Goal: Task Accomplishment & Management: Complete application form

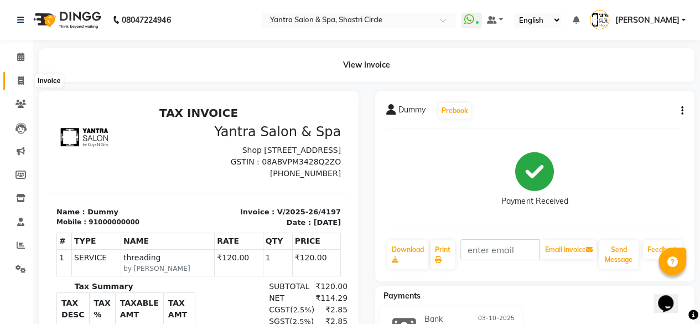
click at [23, 79] on icon at bounding box center [21, 80] width 6 height 8
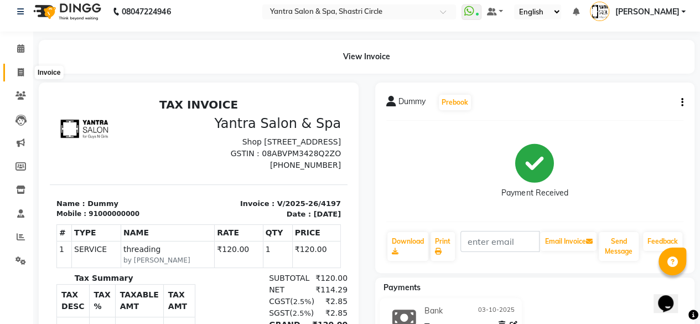
select select "154"
select select "service"
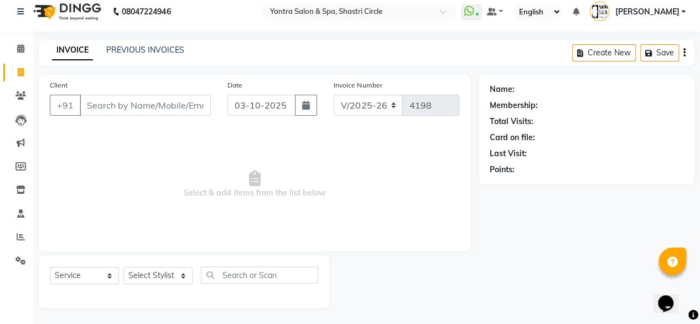
click at [97, 105] on input "Client" at bounding box center [145, 105] width 131 height 21
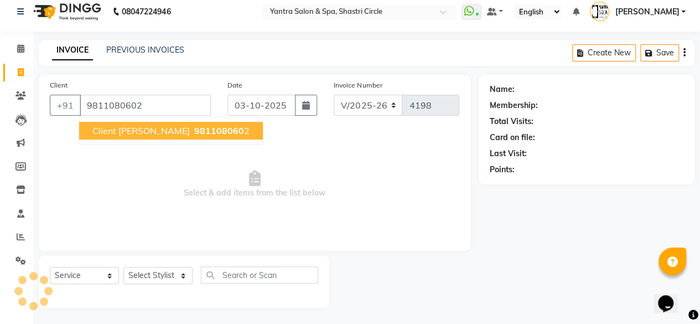
type input "9811080602"
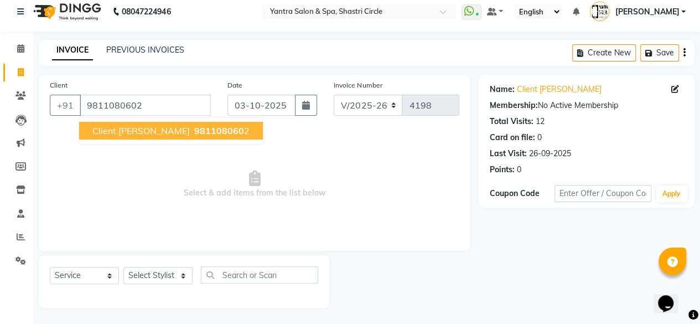
click at [131, 126] on span "Client [PERSON_NAME]" at bounding box center [140, 130] width 97 height 11
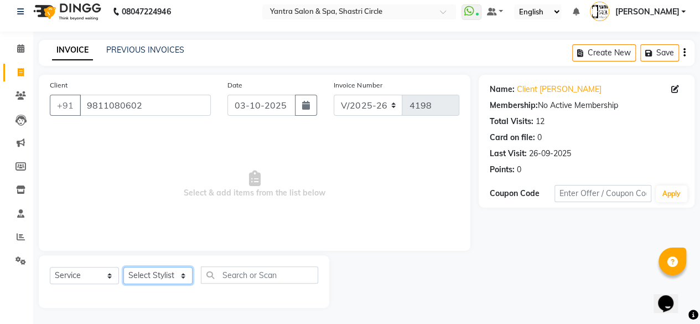
click at [183, 277] on select "Select Stylist [PERSON_NAME] [PERSON_NAME] [PERSON_NAME] ASHA Dimple [PERSON_NA…" at bounding box center [157, 275] width 69 height 17
select select "72459"
click at [123, 267] on select "Select Stylist [PERSON_NAME] [PERSON_NAME] [PERSON_NAME] ASHA Dimple [PERSON_NA…" at bounding box center [157, 275] width 69 height 17
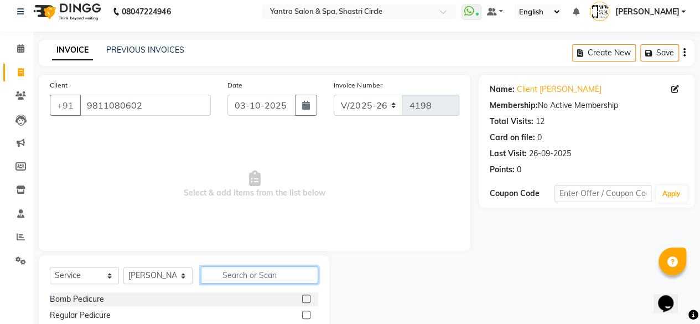
click at [233, 272] on input "text" at bounding box center [259, 274] width 117 height 17
type input "sha"
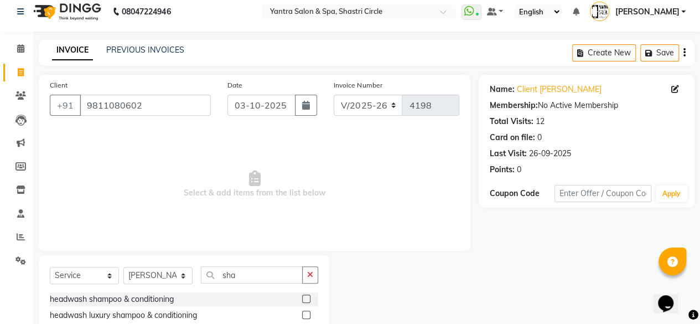
click at [302, 300] on label at bounding box center [306, 299] width 8 height 8
click at [302, 300] on input "checkbox" at bounding box center [305, 299] width 7 height 7
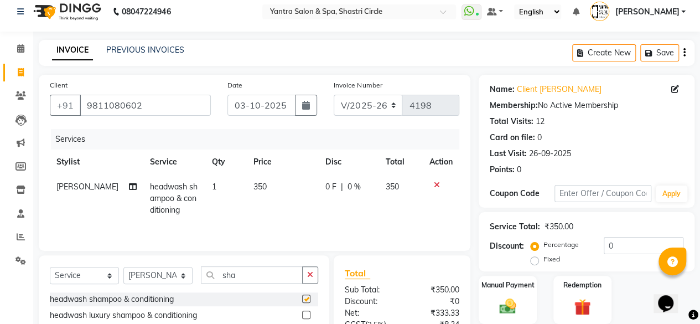
checkbox input "false"
click at [407, 187] on td "350" at bounding box center [401, 198] width 44 height 48
select select "72459"
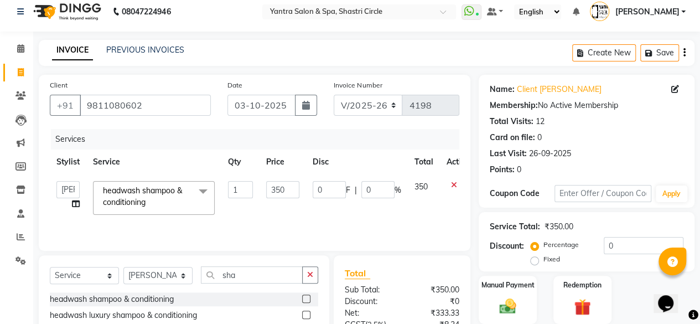
click at [427, 187] on span "350" at bounding box center [421, 187] width 13 height 10
click at [290, 190] on input "350" at bounding box center [282, 189] width 33 height 17
type input "3"
type input "500"
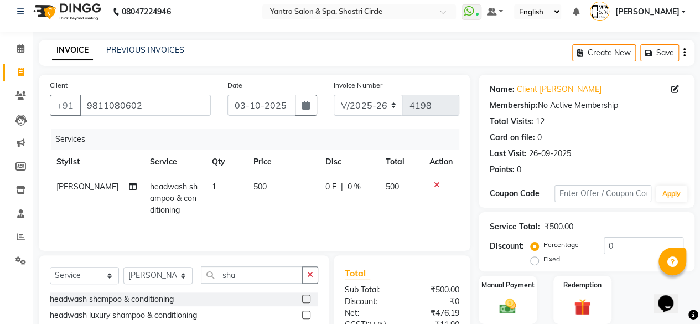
click at [297, 205] on td "500" at bounding box center [283, 198] width 72 height 48
select select "72459"
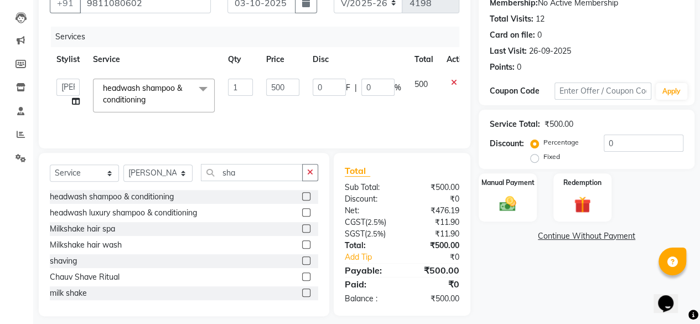
scroll to position [119, 0]
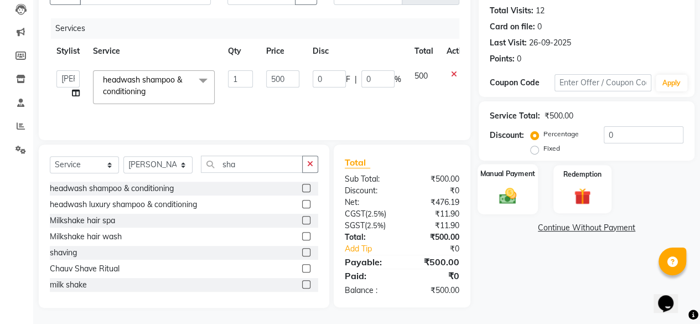
click at [514, 197] on img at bounding box center [508, 195] width 28 height 20
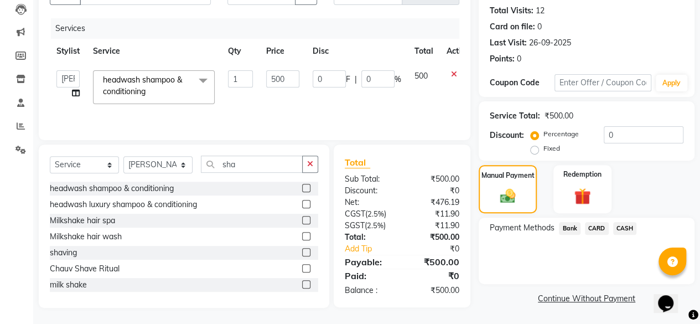
click at [629, 233] on span "CASH" at bounding box center [625, 228] width 24 height 13
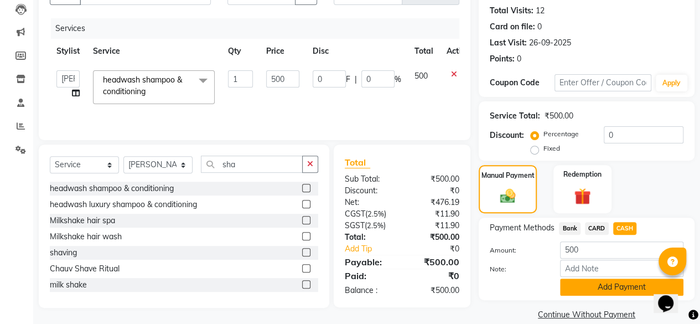
click at [615, 294] on button "Add Payment" at bounding box center [621, 286] width 123 height 17
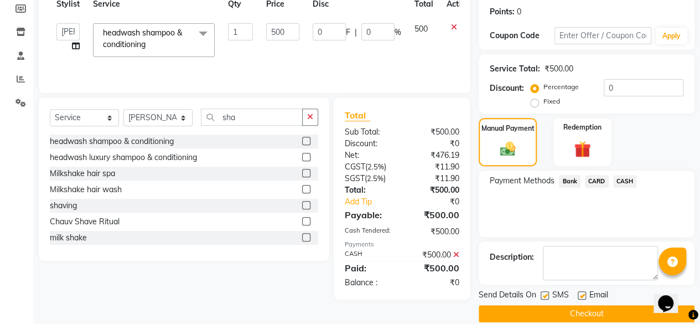
scroll to position [179, 0]
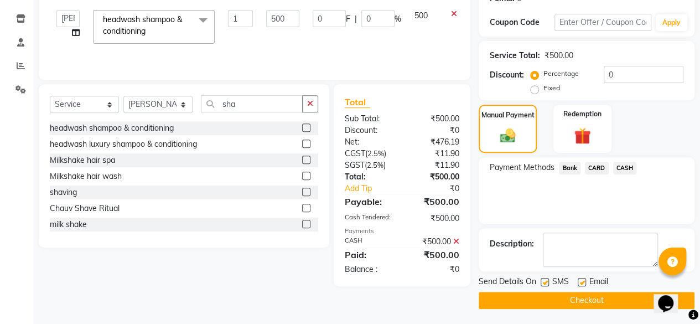
click at [591, 306] on button "Checkout" at bounding box center [587, 300] width 216 height 17
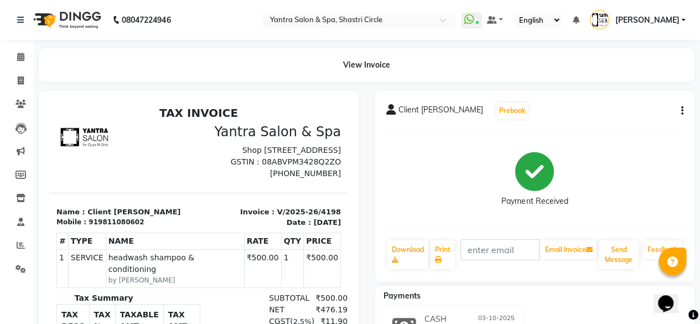
drag, startPoint x: 182, startPoint y: 303, endPoint x: 187, endPoint y: 306, distance: 5.7
click at [185, 304] on div "SUBTOTAL ₹500.00" at bounding box center [245, 298] width 203 height 12
click at [2, 285] on li "Completed InProgress Upcoming Dropped Tentative Check-In Confirm" at bounding box center [16, 284] width 33 height 6
click at [23, 75] on span at bounding box center [20, 81] width 19 height 13
select select "service"
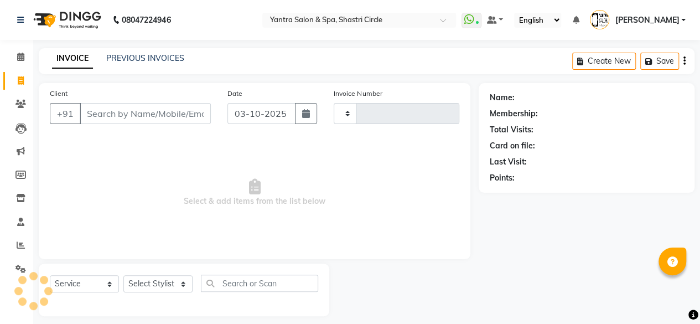
scroll to position [8, 0]
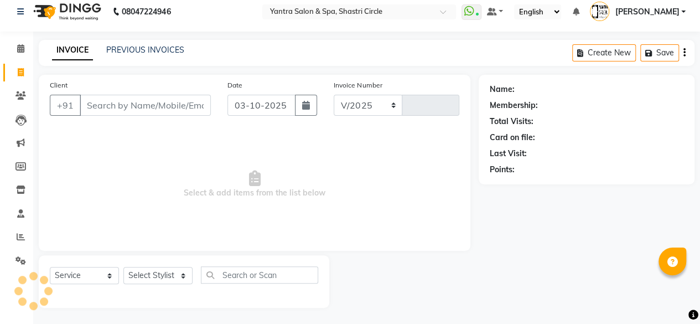
select select "154"
type input "4199"
click at [151, 109] on input "Client" at bounding box center [145, 105] width 131 height 21
click at [166, 105] on input "Client" at bounding box center [145, 105] width 131 height 21
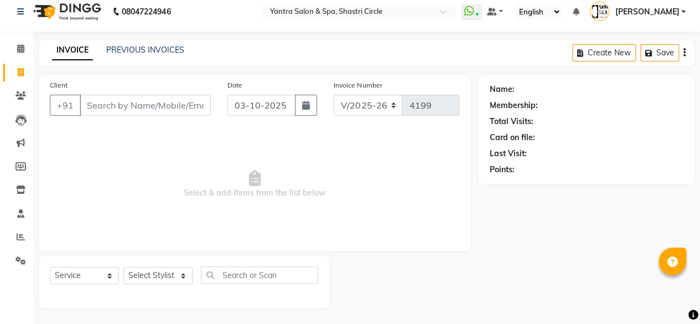
click at [156, 101] on input "Client" at bounding box center [145, 105] width 131 height 21
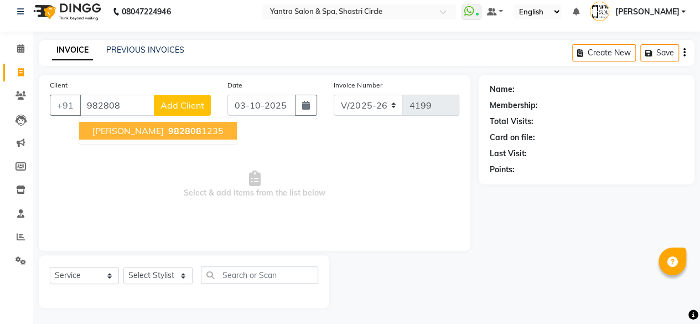
click at [168, 128] on span "982808" at bounding box center [184, 130] width 33 height 11
type input "9828081235"
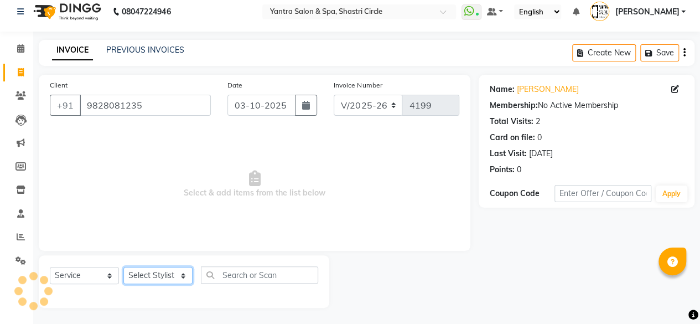
click at [169, 274] on select "Select Stylist [PERSON_NAME] [PERSON_NAME] [PERSON_NAME] ASHA Dimple [PERSON_NA…" at bounding box center [157, 275] width 69 height 17
select select "44019"
click at [123, 267] on select "Select Stylist [PERSON_NAME] [PERSON_NAME] [PERSON_NAME] ASHA Dimple [PERSON_NA…" at bounding box center [157, 275] width 69 height 17
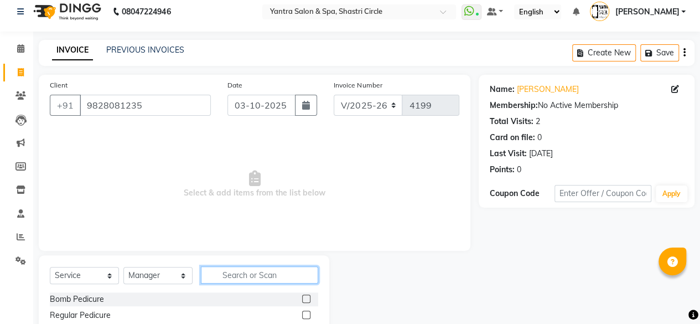
click at [236, 282] on input "text" at bounding box center [259, 274] width 117 height 17
click at [240, 277] on input "text" at bounding box center [259, 274] width 117 height 17
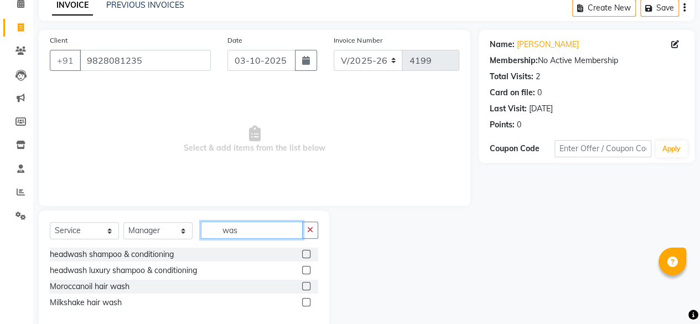
scroll to position [73, 0]
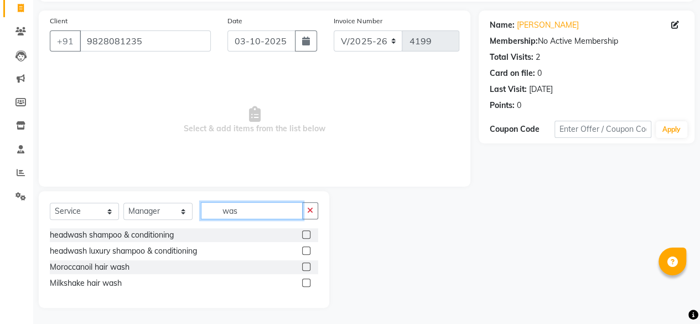
type input "was"
click at [309, 239] on div at bounding box center [305, 236] width 7 height 12
click at [307, 234] on label at bounding box center [306, 234] width 8 height 8
click at [307, 234] on input "checkbox" at bounding box center [305, 234] width 7 height 7
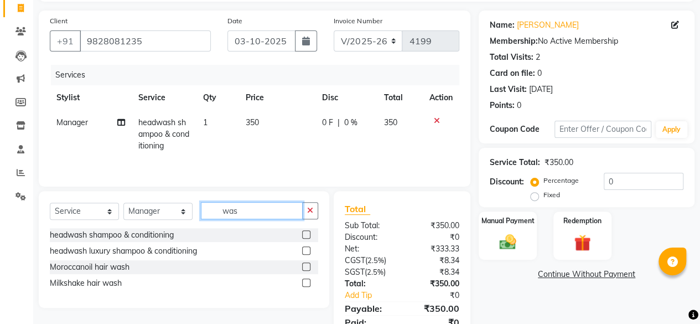
checkbox input "false"
click at [250, 211] on input "was" at bounding box center [252, 210] width 102 height 17
type input "cut"
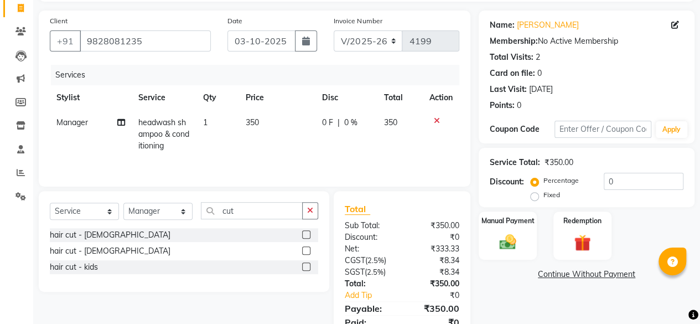
click at [304, 235] on label at bounding box center [306, 234] width 8 height 8
click at [304, 235] on input "checkbox" at bounding box center [305, 234] width 7 height 7
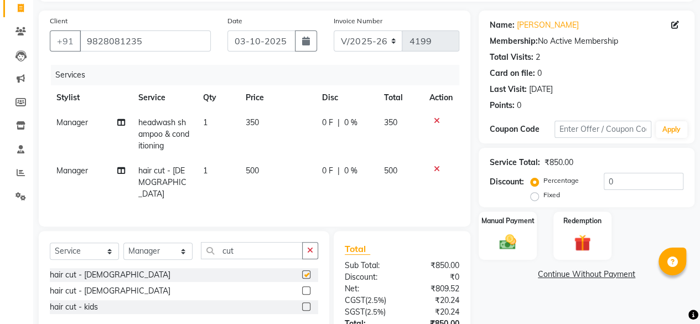
checkbox input "false"
click at [181, 246] on select "Select Stylist [PERSON_NAME] [PERSON_NAME] [PERSON_NAME] ASHA Dimple [PERSON_NA…" at bounding box center [157, 250] width 69 height 17
click at [123, 242] on select "Select Stylist [PERSON_NAME] [PERSON_NAME] [PERSON_NAME] ASHA Dimple [PERSON_NA…" at bounding box center [157, 250] width 69 height 17
click at [238, 242] on input "cut" at bounding box center [252, 250] width 102 height 17
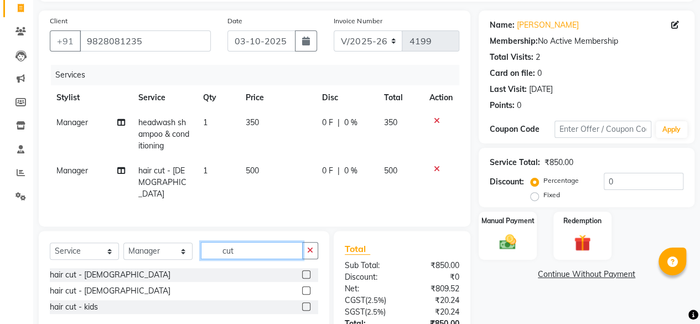
click at [238, 242] on input "cut" at bounding box center [252, 250] width 102 height 17
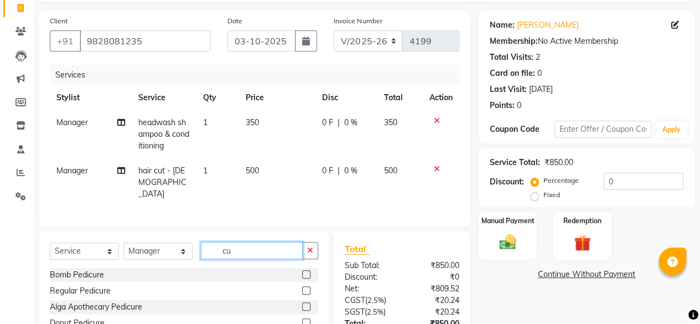
type input "cut"
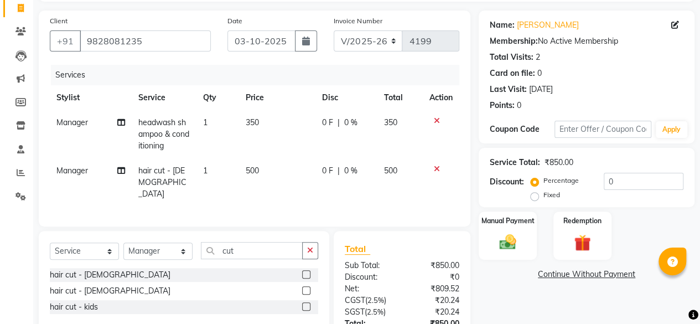
click at [309, 288] on label at bounding box center [306, 290] width 8 height 8
click at [309, 288] on input "checkbox" at bounding box center [305, 290] width 7 height 7
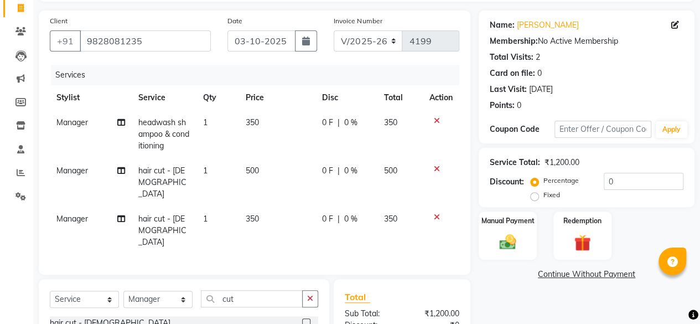
checkbox input "false"
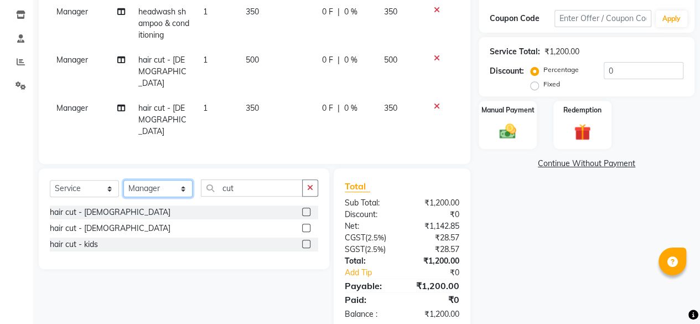
click at [159, 180] on select "Select Stylist [PERSON_NAME] [PERSON_NAME] [PERSON_NAME] ASHA Dimple [PERSON_NA…" at bounding box center [157, 188] width 69 height 17
select select "44020"
click at [123, 180] on select "Select Stylist [PERSON_NAME] [PERSON_NAME] [PERSON_NAME] ASHA Dimple [PERSON_NA…" at bounding box center [157, 188] width 69 height 17
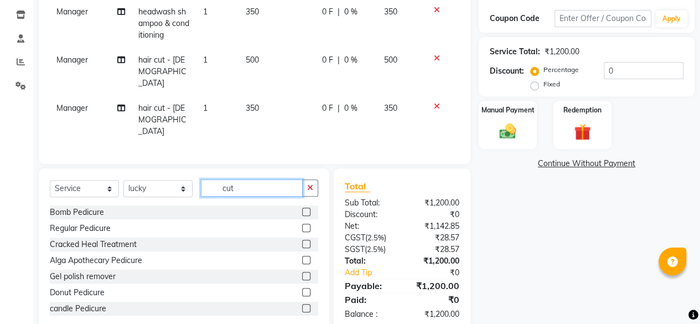
click at [234, 179] on input "cut" at bounding box center [252, 187] width 102 height 17
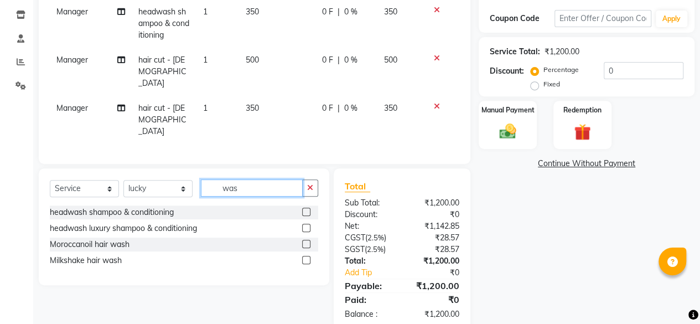
type input "was"
click at [306, 208] on label at bounding box center [306, 212] width 8 height 8
click at [306, 209] on input "checkbox" at bounding box center [305, 212] width 7 height 7
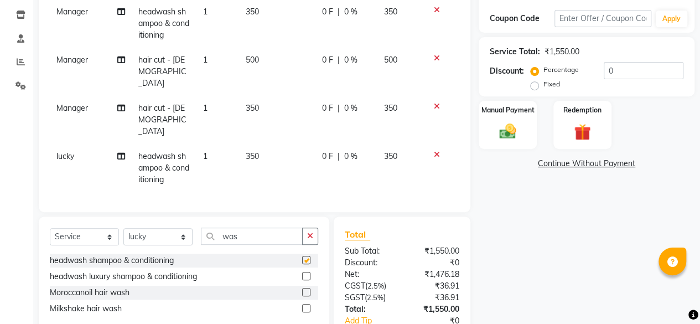
click at [291, 144] on td "350" at bounding box center [277, 168] width 76 height 48
checkbox input "false"
select select "44020"
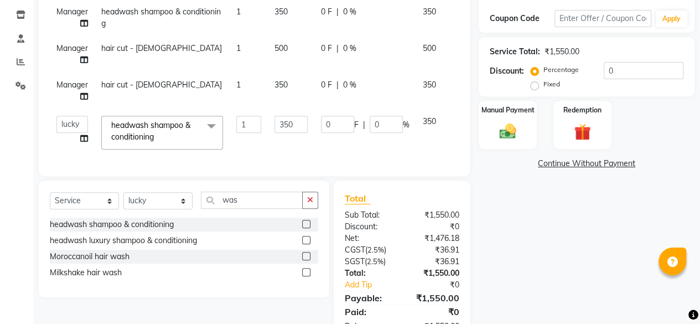
click at [291, 138] on td "350" at bounding box center [291, 132] width 47 height 47
click at [292, 128] on input "350" at bounding box center [291, 124] width 33 height 17
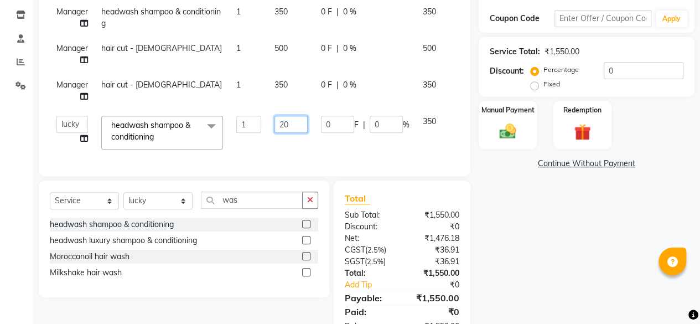
type input "200"
click at [288, 146] on td "200" at bounding box center [291, 132] width 47 height 47
select select "44020"
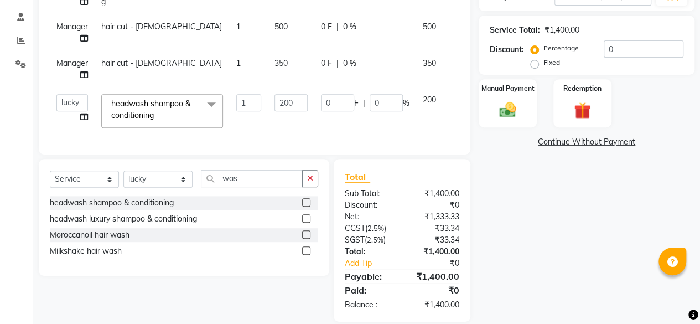
scroll to position [226, 0]
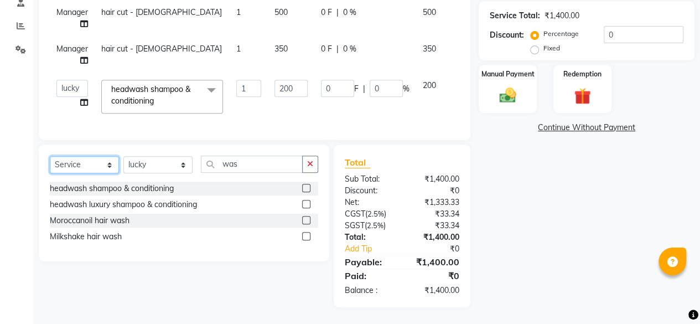
drag, startPoint x: 85, startPoint y: 166, endPoint x: 82, endPoint y: 171, distance: 6.2
click at [85, 166] on select "Select Service Product Membership Package Voucher Prepaid Gift Card" at bounding box center [84, 164] width 69 height 17
select select "product"
click at [50, 157] on select "Select Service Product Membership Package Voucher Prepaid Gift Card" at bounding box center [84, 164] width 69 height 17
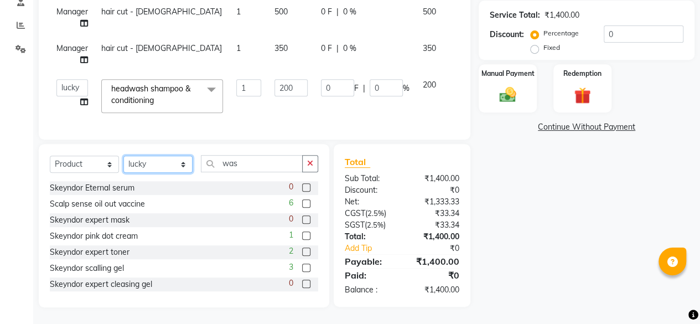
click at [164, 163] on select "Select Stylist [PERSON_NAME] [PERSON_NAME] [PERSON_NAME] ASHA Dimple [PERSON_NA…" at bounding box center [157, 164] width 69 height 17
select select "44019"
click at [123, 157] on select "Select Stylist [PERSON_NAME] [PERSON_NAME] [PERSON_NAME] ASHA Dimple [PERSON_NA…" at bounding box center [157, 164] width 69 height 17
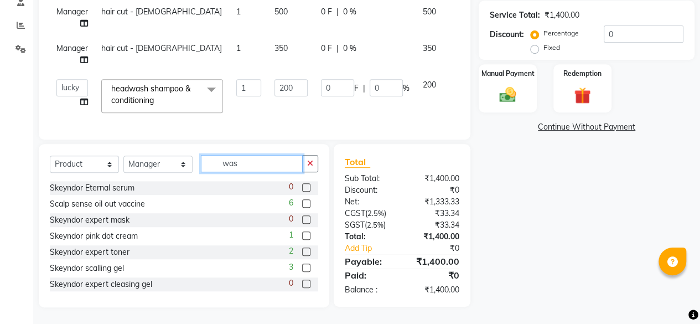
click at [241, 164] on input "was" at bounding box center [252, 163] width 102 height 17
type input "scalp sens"
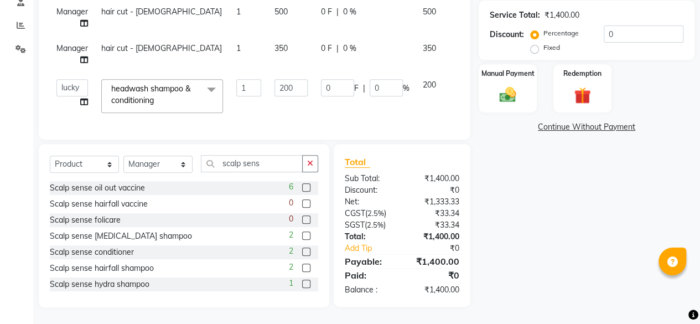
click at [302, 239] on label at bounding box center [306, 235] width 8 height 8
click at [302, 239] on input "checkbox" at bounding box center [305, 236] width 7 height 7
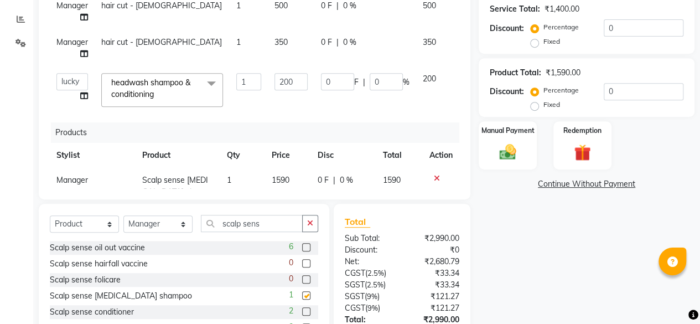
scroll to position [33, 0]
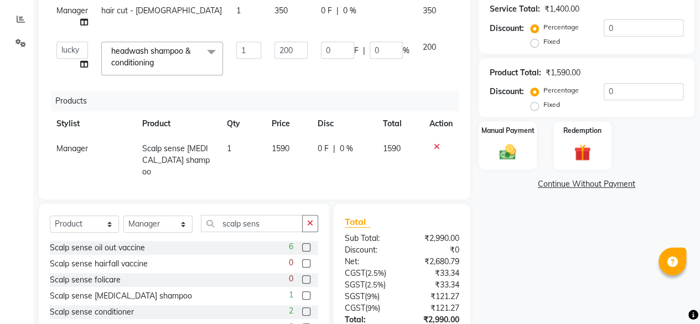
checkbox input "false"
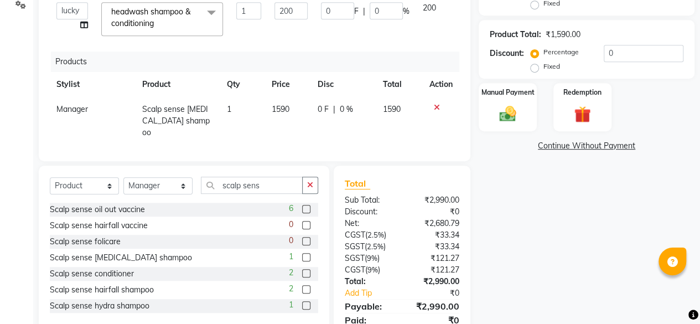
scroll to position [281, 0]
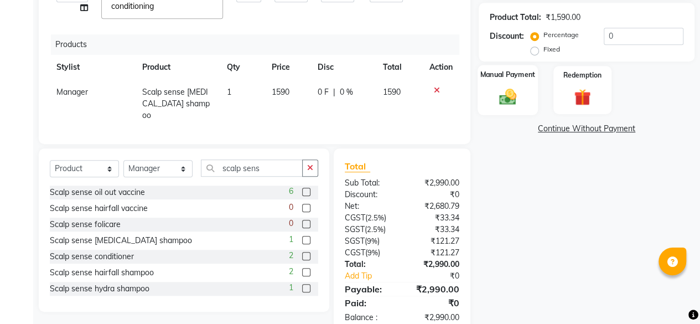
click at [522, 108] on div "Manual Payment" at bounding box center [508, 90] width 60 height 50
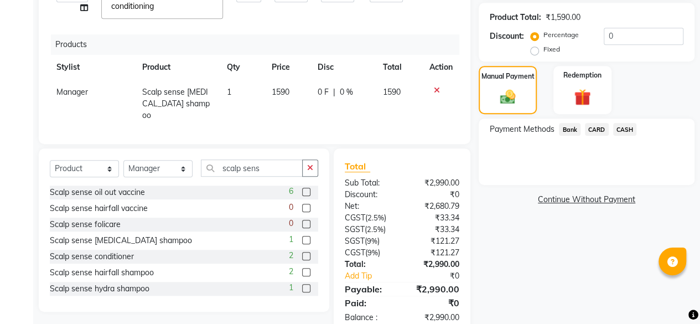
click at [572, 132] on span "Bank" at bounding box center [570, 129] width 22 height 13
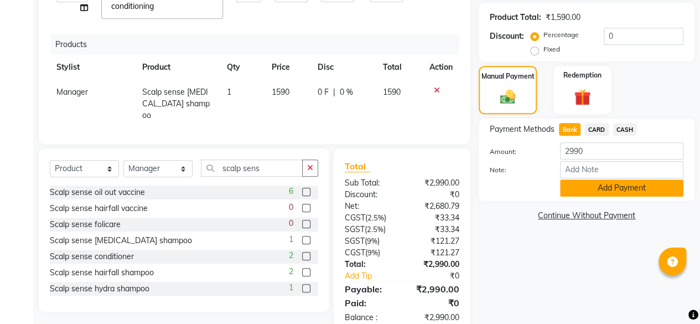
click at [582, 182] on button "Add Payment" at bounding box center [621, 187] width 123 height 17
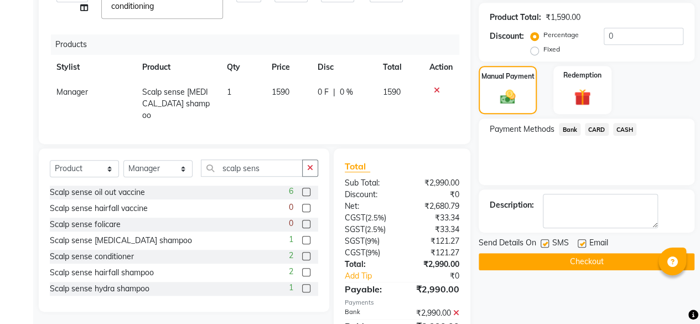
scroll to position [331, 0]
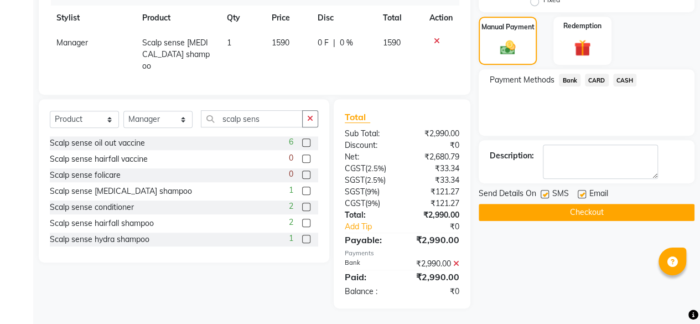
click at [600, 219] on button "Checkout" at bounding box center [587, 212] width 216 height 17
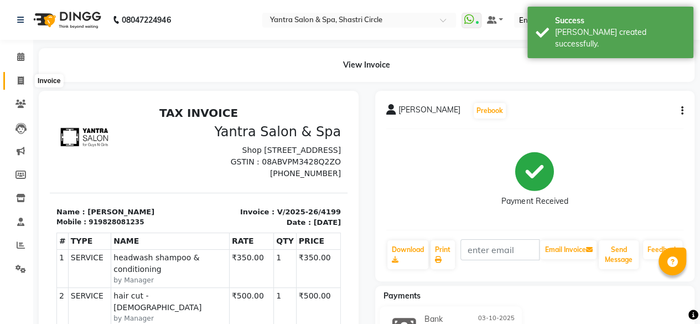
click at [26, 85] on span at bounding box center [20, 81] width 19 height 13
select select "service"
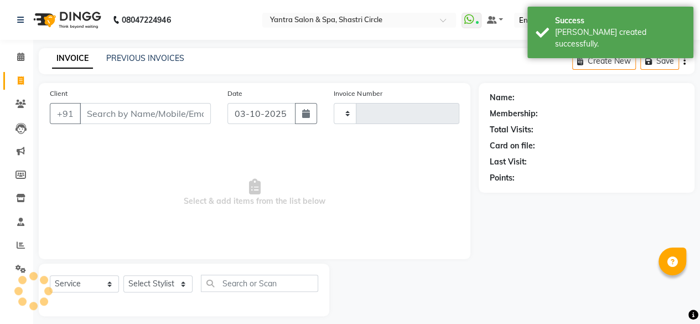
type input "4200"
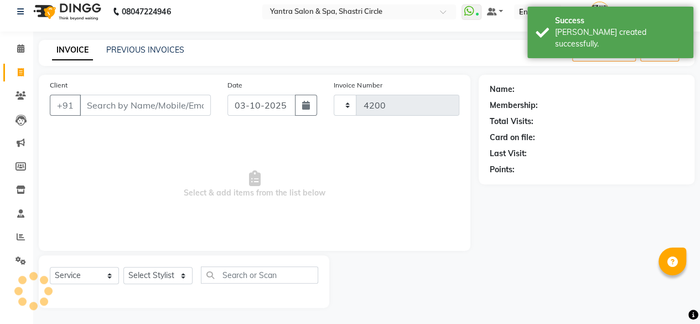
select select "154"
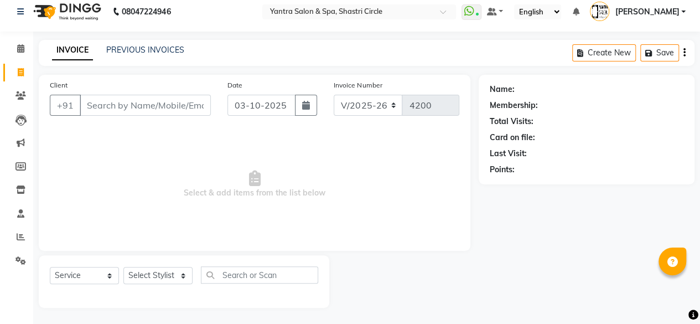
click at [189, 108] on input "Client" at bounding box center [145, 105] width 131 height 21
click at [144, 110] on input "Client" at bounding box center [145, 105] width 131 height 21
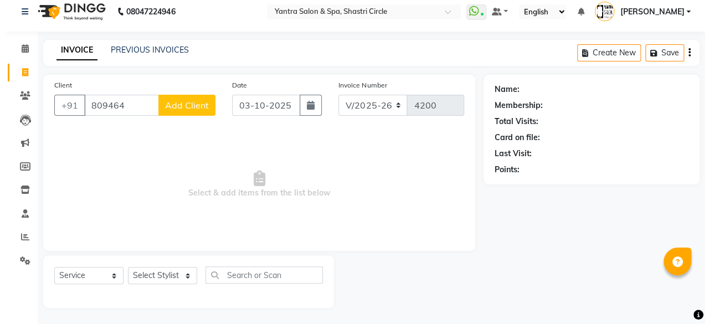
scroll to position [0, 0]
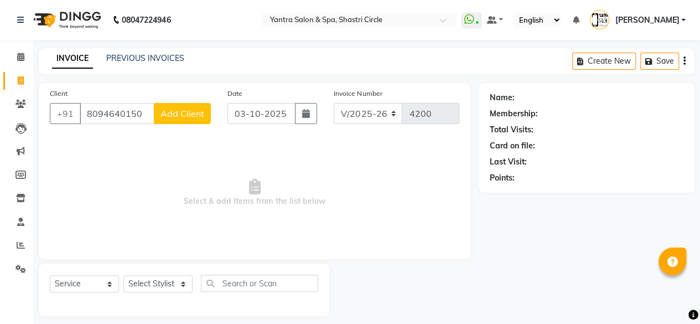
type input "8094640150"
click at [192, 116] on span "Add Client" at bounding box center [183, 113] width 44 height 11
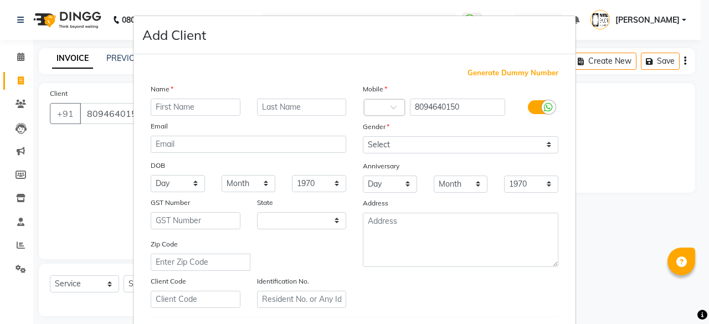
select select "33"
click at [182, 100] on input "text" at bounding box center [196, 107] width 90 height 17
type input "Vinni"
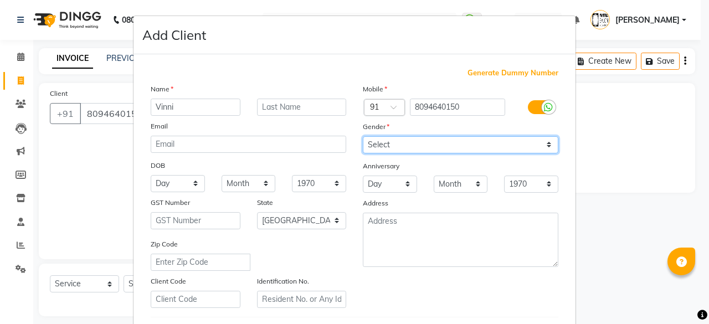
click at [385, 147] on select "Select [DEMOGRAPHIC_DATA] [DEMOGRAPHIC_DATA] Other Prefer Not To Say" at bounding box center [460, 144] width 195 height 17
select select "[DEMOGRAPHIC_DATA]"
click at [363, 136] on select "Select [DEMOGRAPHIC_DATA] [DEMOGRAPHIC_DATA] Other Prefer Not To Say" at bounding box center [460, 144] width 195 height 17
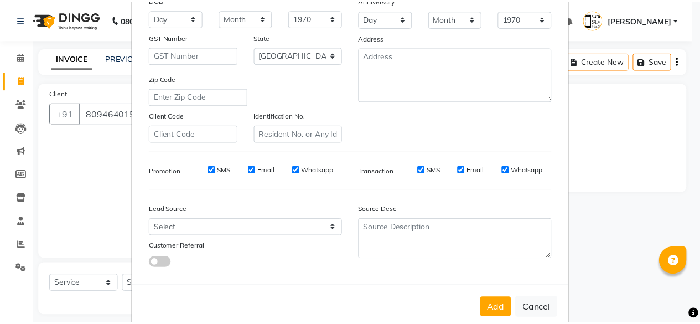
scroll to position [166, 0]
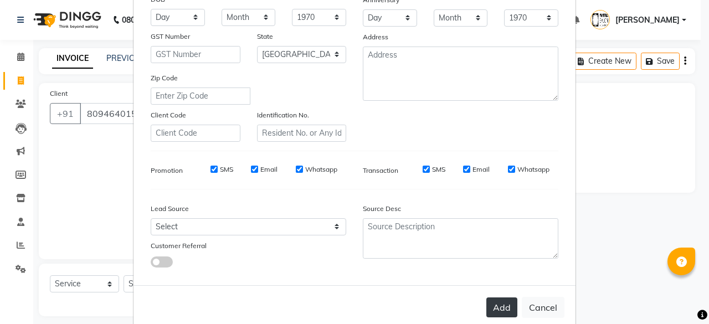
click at [497, 303] on button "Add" at bounding box center [501, 307] width 31 height 20
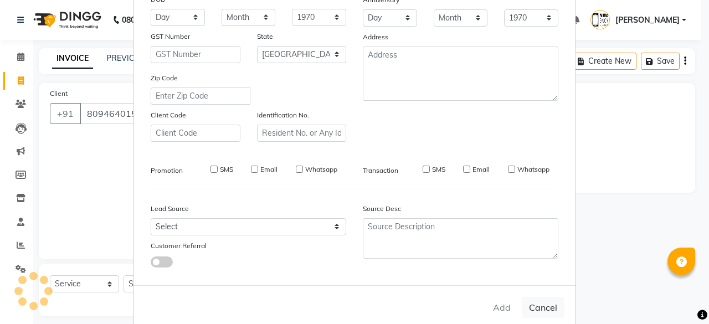
select select
select select "null"
select select
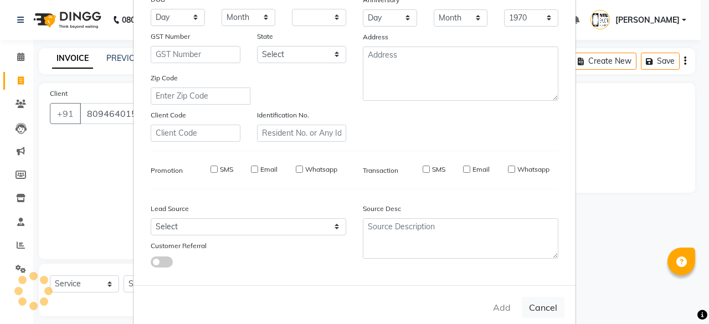
select select
checkbox input "false"
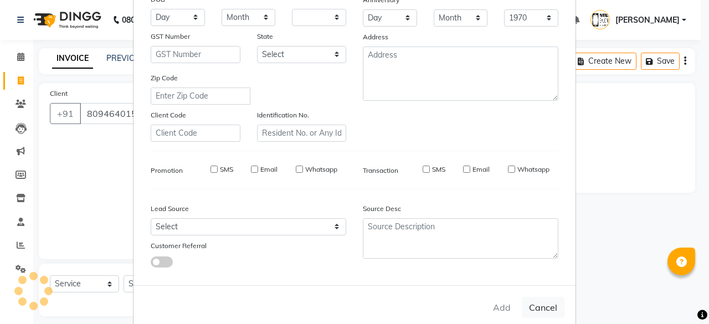
checkbox input "false"
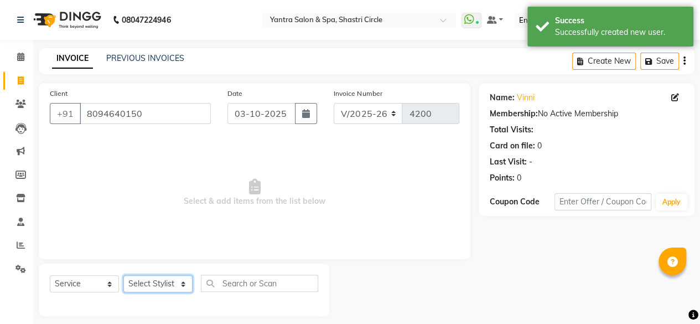
click at [179, 280] on select "Select Stylist [PERSON_NAME] [PERSON_NAME] [PERSON_NAME] ASHA Dimple [PERSON_NA…" at bounding box center [157, 283] width 69 height 17
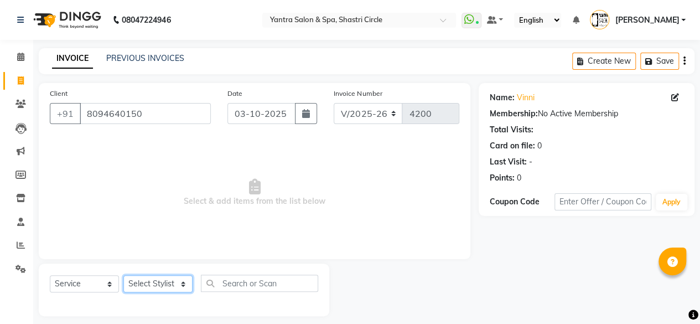
select select "15716"
click at [123, 275] on select "Select Stylist [PERSON_NAME] [PERSON_NAME] [PERSON_NAME] ASHA Dimple [PERSON_NA…" at bounding box center [157, 283] width 69 height 17
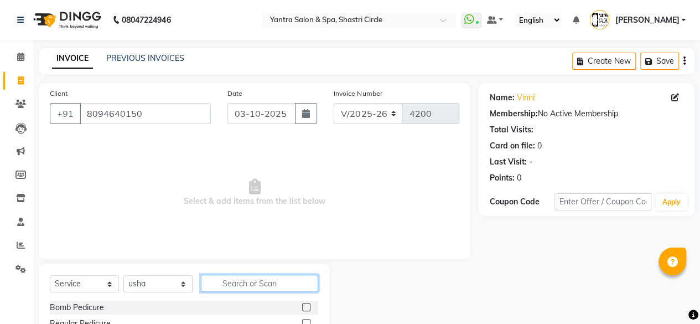
click at [241, 287] on input "text" at bounding box center [259, 283] width 117 height 17
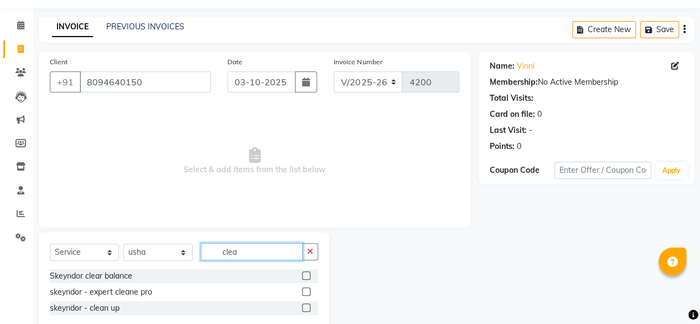
scroll to position [56, 0]
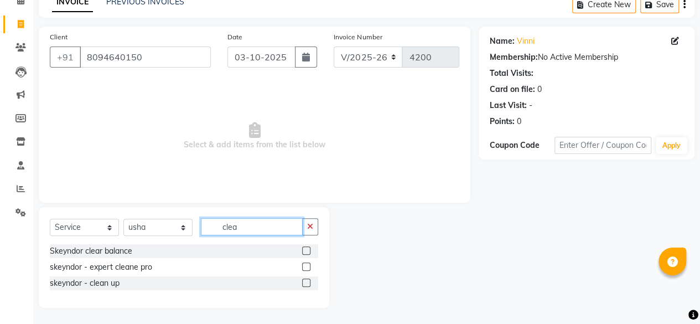
type input "clea"
click at [304, 282] on label at bounding box center [306, 282] width 8 height 8
click at [304, 282] on input "checkbox" at bounding box center [305, 283] width 7 height 7
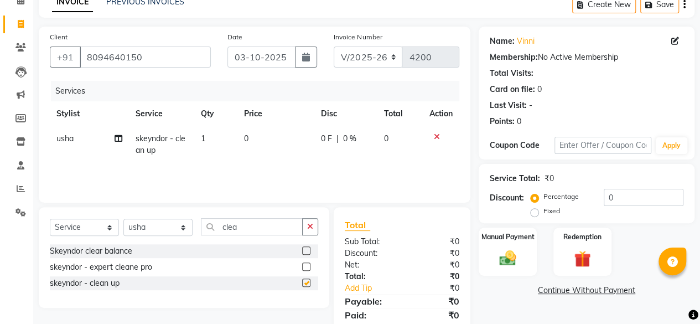
checkbox input "false"
click at [277, 144] on td "0" at bounding box center [276, 144] width 77 height 37
select select "15716"
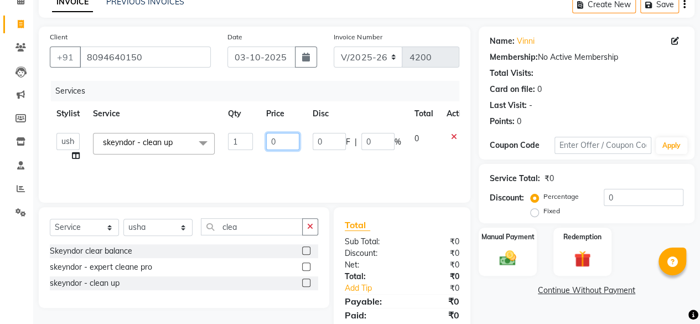
click at [277, 144] on input "0" at bounding box center [282, 141] width 33 height 17
type input "1500"
click at [309, 158] on tr "Afsana Ajay Arvind ASHA Dimple [PERSON_NAME] [PERSON_NAME] lucky Manager [PERSO…" at bounding box center [263, 147] width 427 height 42
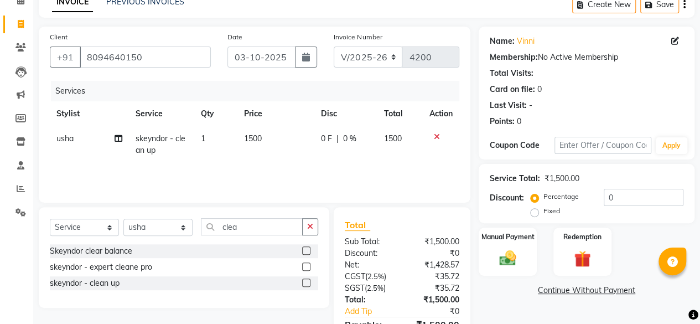
scroll to position [118, 0]
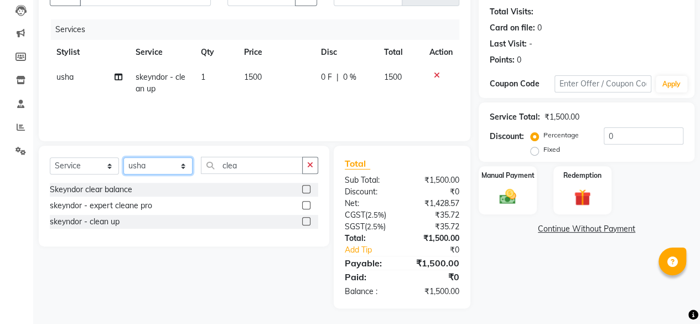
click at [177, 171] on select "Select Stylist [PERSON_NAME] [PERSON_NAME] [PERSON_NAME] ASHA Dimple [PERSON_NA…" at bounding box center [157, 165] width 69 height 17
select select "4416"
click at [123, 157] on select "Select Stylist [PERSON_NAME] [PERSON_NAME] [PERSON_NAME] ASHA Dimple [PERSON_NA…" at bounding box center [157, 165] width 69 height 17
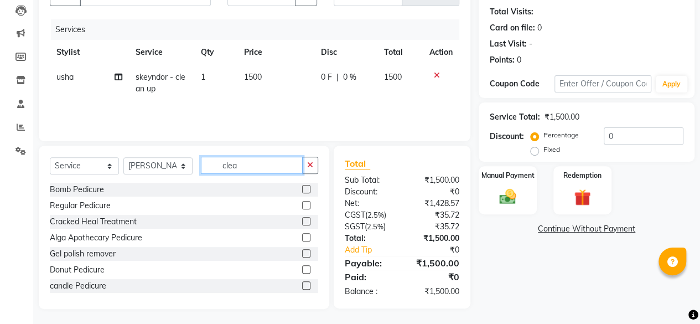
click at [230, 169] on input "clea" at bounding box center [252, 165] width 102 height 17
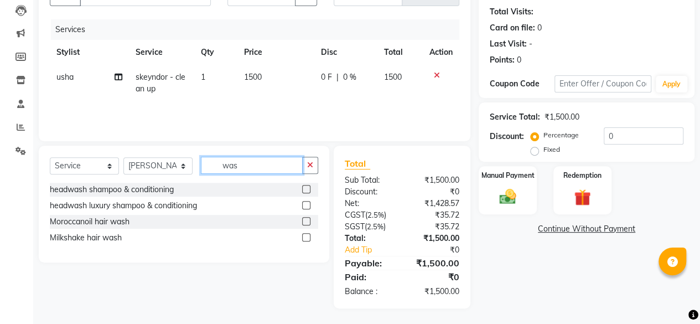
type input "was"
click at [307, 221] on label at bounding box center [306, 221] width 8 height 8
click at [307, 221] on input "checkbox" at bounding box center [305, 221] width 7 height 7
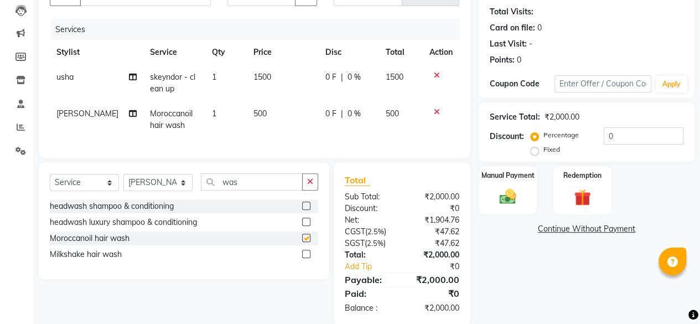
checkbox input "false"
click at [256, 188] on input "was" at bounding box center [252, 181] width 102 height 17
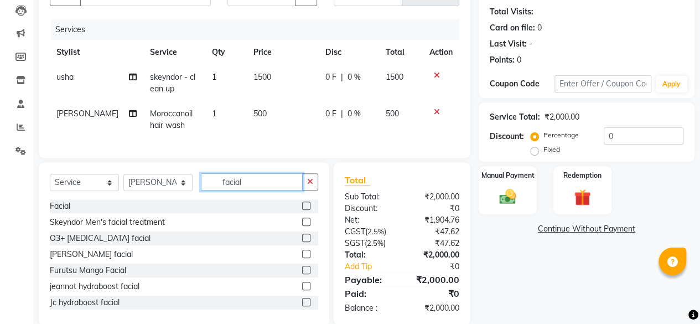
type input "facial"
click at [302, 210] on label at bounding box center [306, 206] width 8 height 8
click at [302, 210] on input "checkbox" at bounding box center [305, 206] width 7 height 7
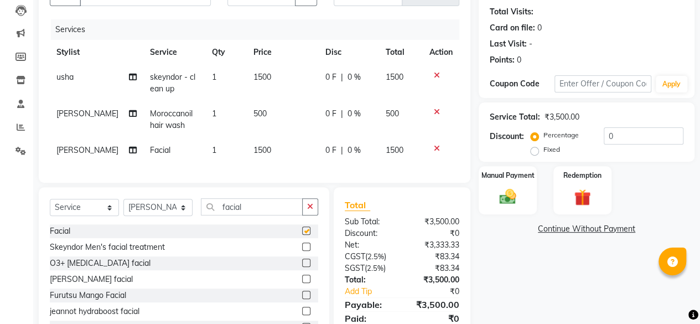
checkbox input "false"
click at [279, 158] on td "1500" at bounding box center [283, 150] width 72 height 25
select select "4416"
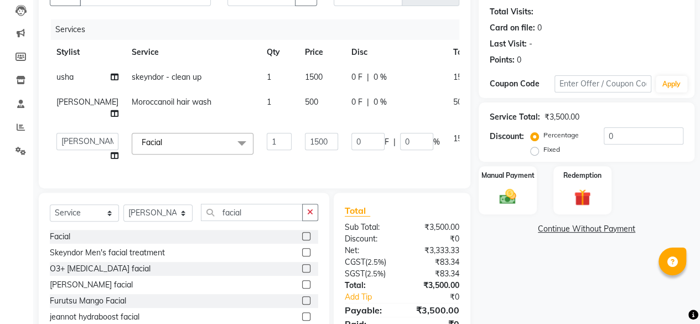
click at [298, 158] on td "1500" at bounding box center [321, 147] width 47 height 42
click at [305, 137] on input "1500" at bounding box center [321, 141] width 33 height 17
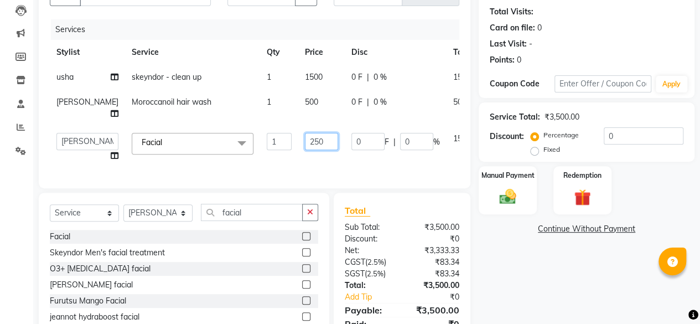
type input "2500"
click at [298, 152] on td "2500" at bounding box center [321, 147] width 47 height 42
select select "4416"
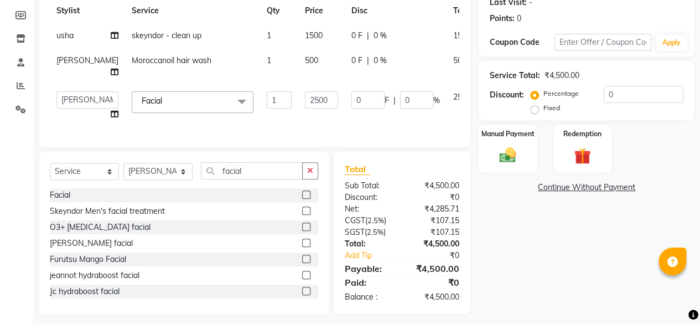
scroll to position [173, 0]
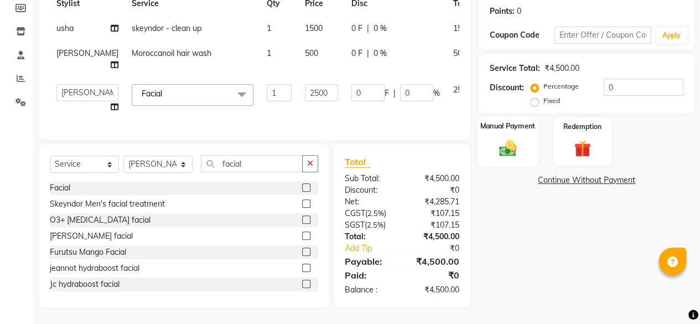
click at [520, 143] on img at bounding box center [508, 148] width 28 height 20
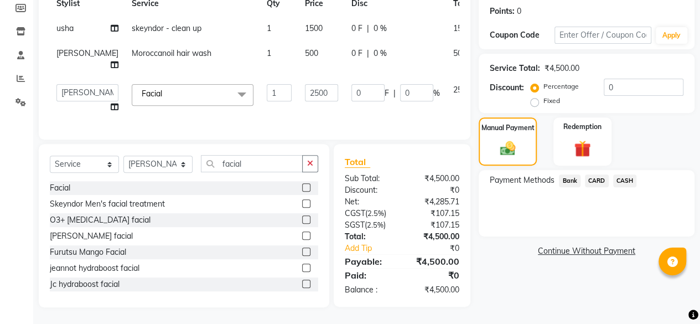
click at [140, 90] on span "Facial x" at bounding box center [154, 94] width 31 height 12
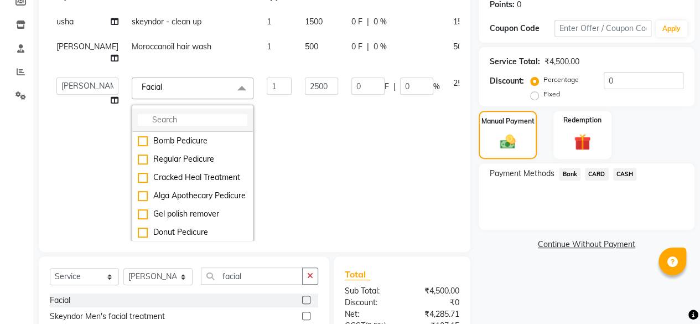
click at [147, 118] on input "multiselect-search" at bounding box center [193, 120] width 110 height 12
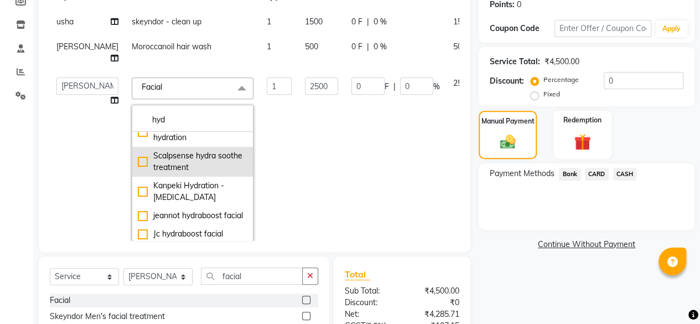
scroll to position [29, 0]
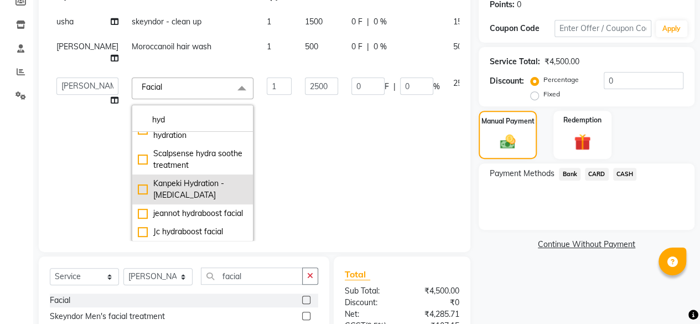
type input "hyd"
click at [138, 178] on div "Kanpeki Hydration - [MEDICAL_DATA]" at bounding box center [193, 189] width 110 height 23
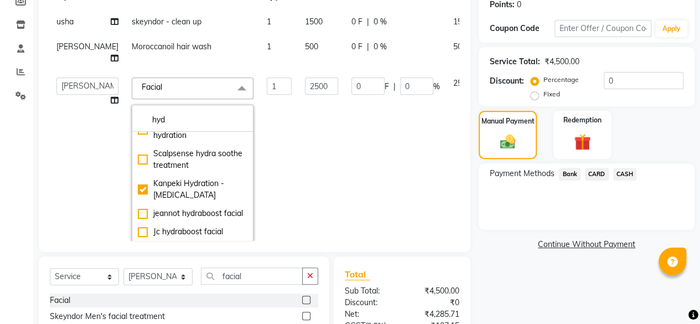
checkbox input "true"
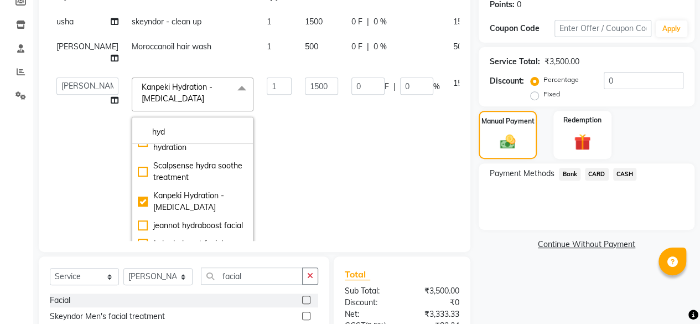
click at [260, 157] on td "1" at bounding box center [279, 165] width 38 height 189
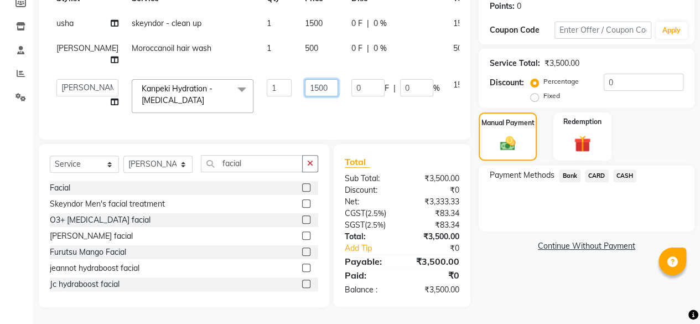
click at [305, 92] on input "1500" at bounding box center [321, 87] width 33 height 17
type input "2500"
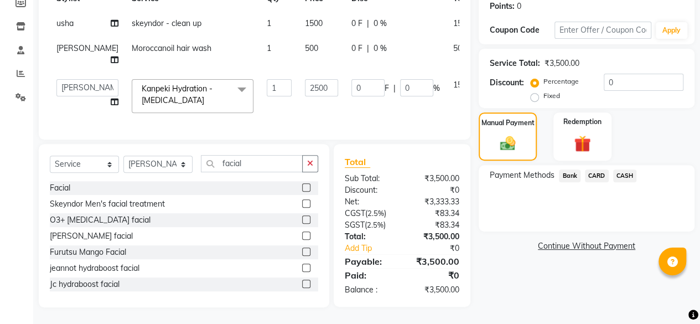
drag, startPoint x: 290, startPoint y: 110, endPoint x: 373, endPoint y: 111, distance: 83.1
click at [298, 110] on td "2500" at bounding box center [321, 96] width 47 height 47
select select "4416"
click at [615, 169] on span "CASH" at bounding box center [625, 175] width 24 height 13
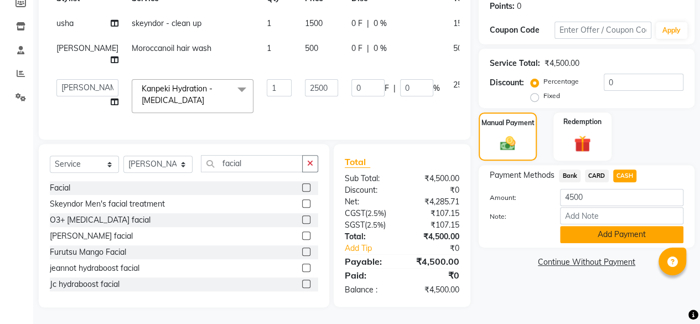
click at [616, 226] on button "Add Payment" at bounding box center [621, 234] width 123 height 17
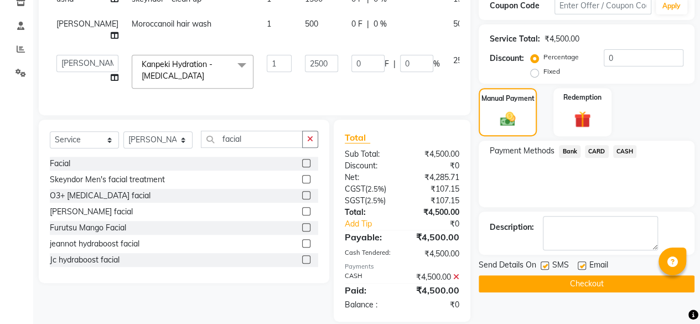
scroll to position [217, 0]
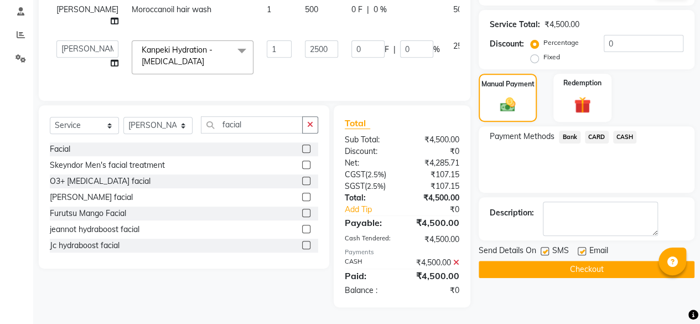
click at [608, 261] on button "Checkout" at bounding box center [587, 269] width 216 height 17
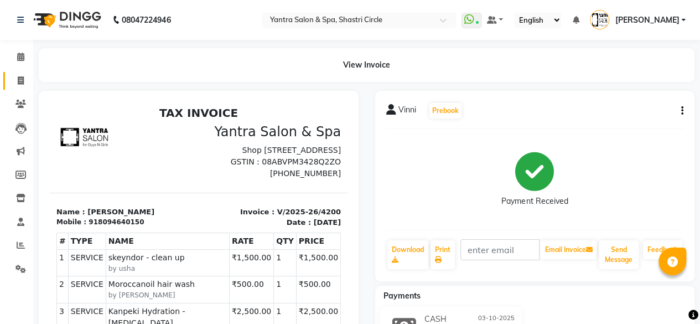
click at [11, 73] on link "Invoice" at bounding box center [16, 81] width 27 height 18
select select "service"
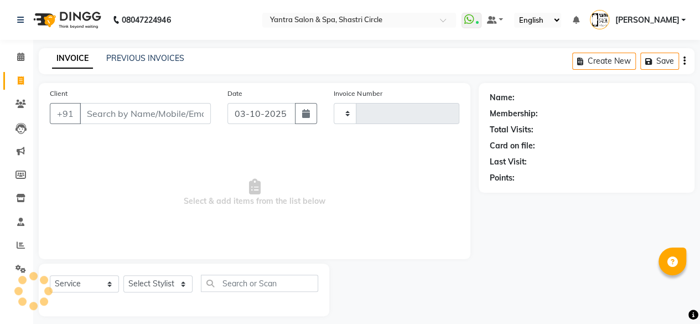
type input "4201"
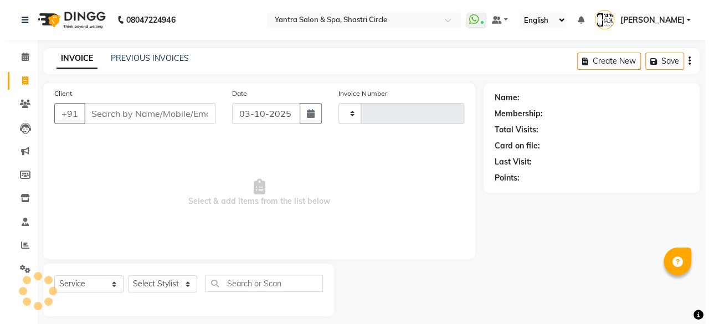
scroll to position [8, 0]
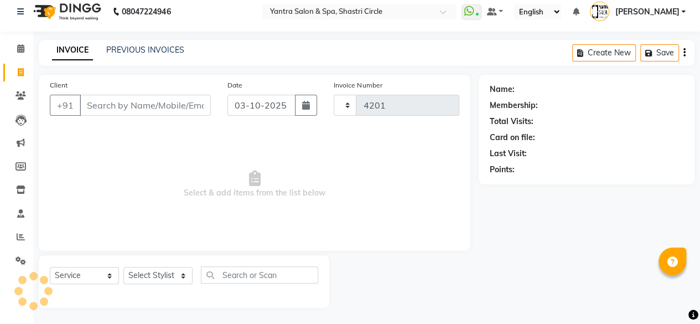
select select "154"
click at [124, 104] on input "Client" at bounding box center [145, 105] width 131 height 21
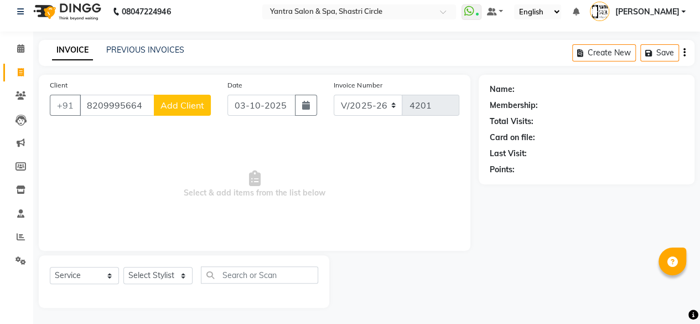
type input "8209995664"
click at [173, 107] on span "Add Client" at bounding box center [183, 105] width 44 height 11
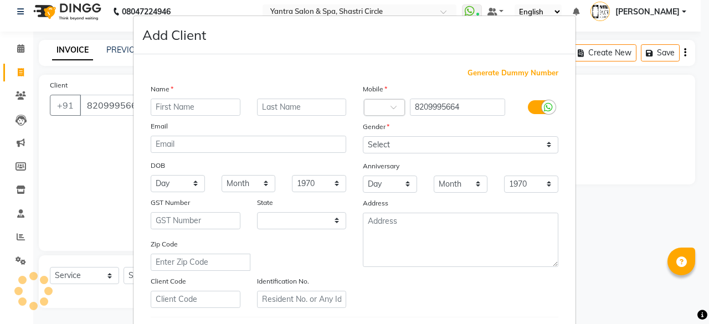
select select "33"
click at [186, 110] on input "text" at bounding box center [196, 107] width 90 height 17
type input "[PERSON_NAME]"
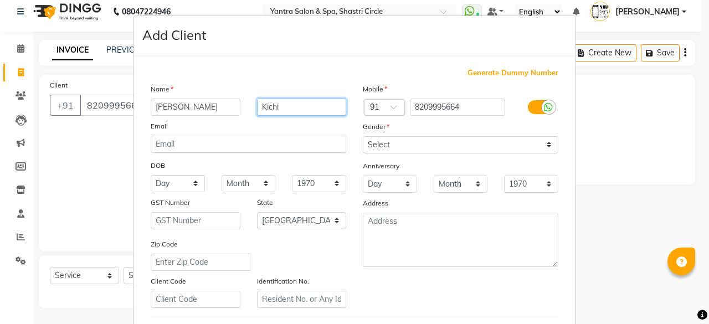
type input "Kichi"
click at [399, 133] on div "Gender" at bounding box center [460, 129] width 212 height 16
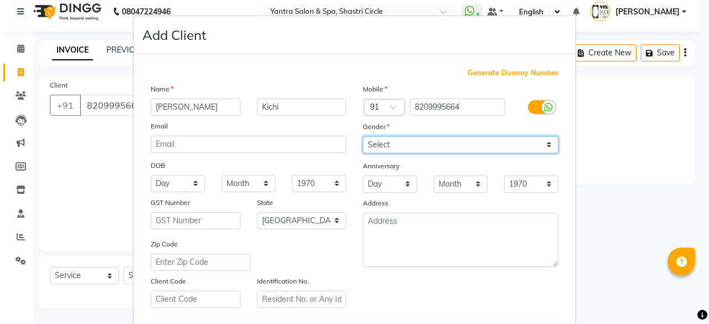
click at [407, 147] on select "Select [DEMOGRAPHIC_DATA] [DEMOGRAPHIC_DATA] Other Prefer Not To Say" at bounding box center [460, 144] width 195 height 17
select select "[DEMOGRAPHIC_DATA]"
click at [363, 136] on select "Select [DEMOGRAPHIC_DATA] [DEMOGRAPHIC_DATA] Other Prefer Not To Say" at bounding box center [460, 144] width 195 height 17
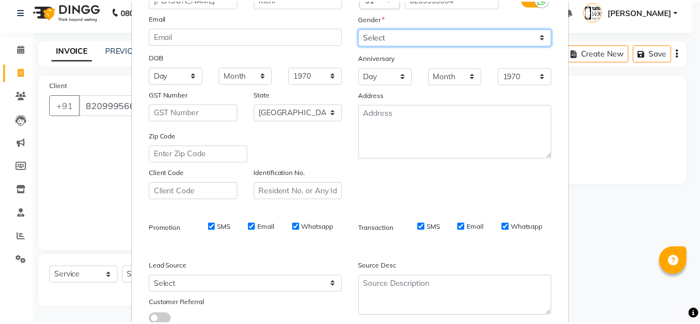
scroll to position [185, 0]
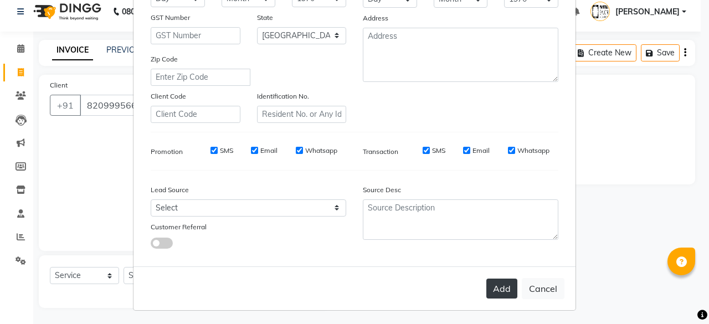
click at [494, 281] on button "Add" at bounding box center [501, 288] width 31 height 20
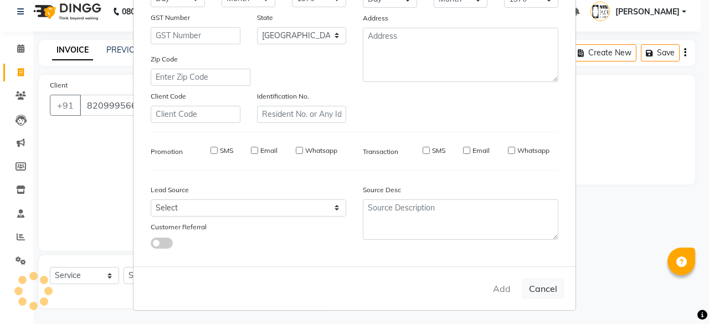
select select
select select "null"
select select
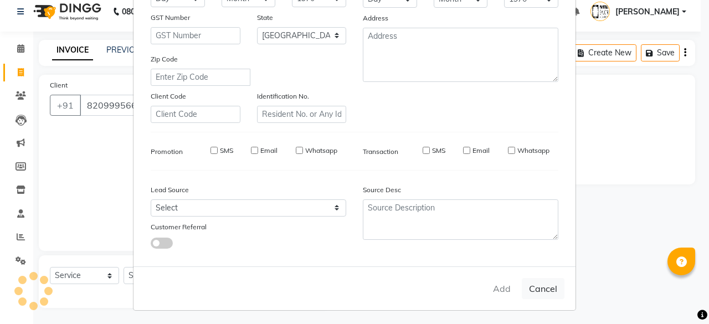
select select
checkbox input "false"
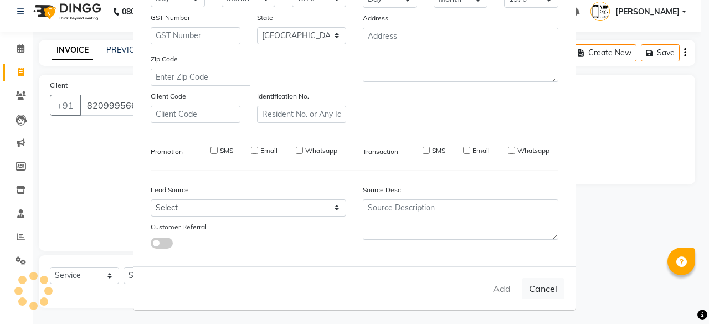
checkbox input "false"
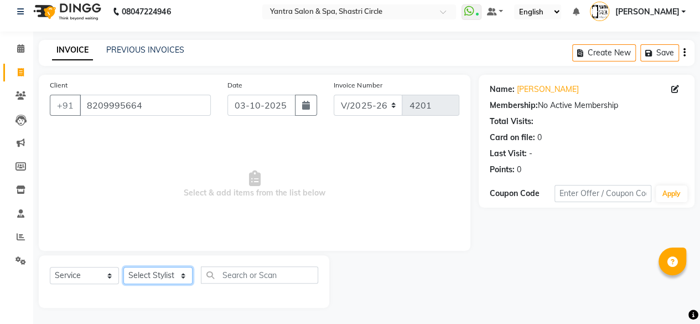
click at [155, 273] on select "Select Stylist [PERSON_NAME] [PERSON_NAME] [PERSON_NAME] ASHA Dimple [PERSON_NA…" at bounding box center [157, 275] width 69 height 17
select select "44019"
click at [123, 267] on select "Select Stylist [PERSON_NAME] [PERSON_NAME] [PERSON_NAME] ASHA Dimple [PERSON_NA…" at bounding box center [157, 275] width 69 height 17
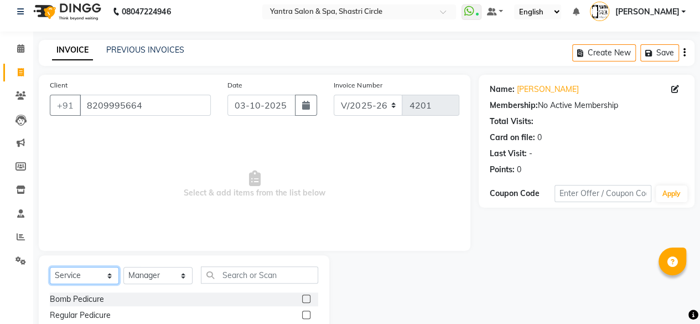
click at [80, 270] on select "Select Service Product Membership Package Voucher Prepaid Gift Card" at bounding box center [84, 275] width 69 height 17
click at [50, 267] on select "Select Service Product Membership Package Voucher Prepaid Gift Card" at bounding box center [84, 275] width 69 height 17
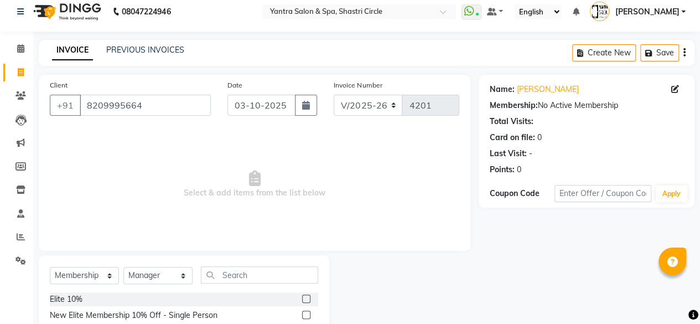
click at [306, 314] on label at bounding box center [306, 315] width 8 height 8
click at [306, 314] on input "checkbox" at bounding box center [305, 315] width 7 height 7
select select "select"
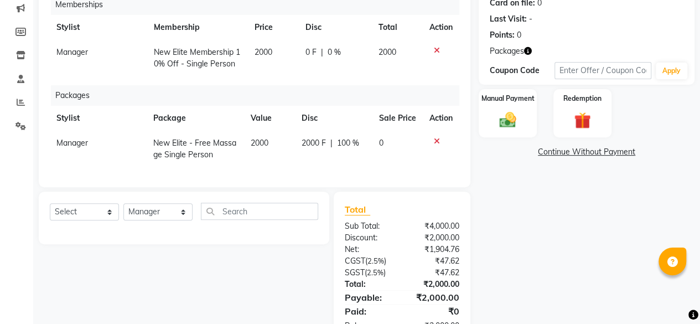
scroll to position [186, 0]
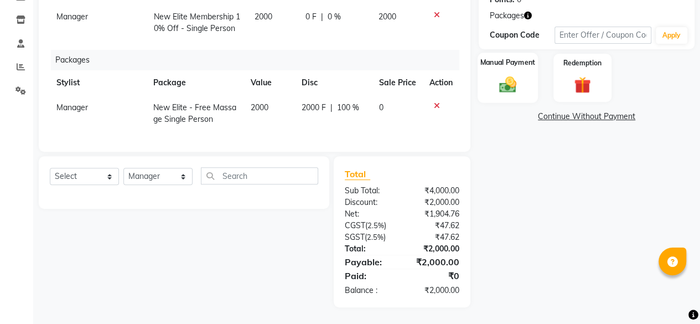
click at [530, 81] on div "Manual Payment" at bounding box center [508, 78] width 60 height 50
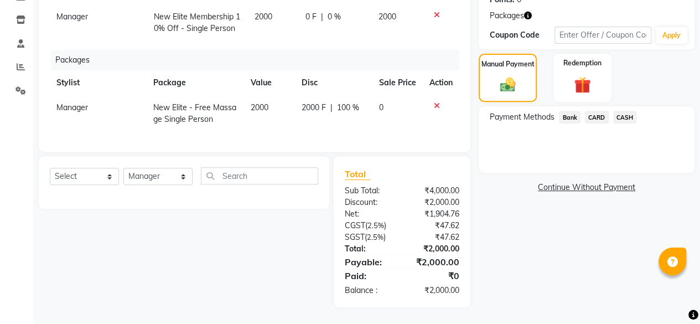
click at [567, 111] on span "Bank" at bounding box center [570, 117] width 22 height 13
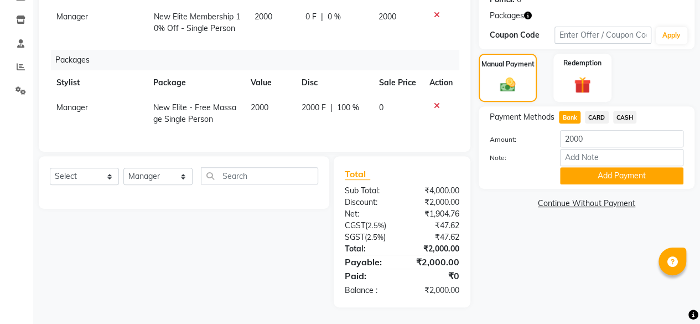
click at [587, 167] on button "Add Payment" at bounding box center [621, 175] width 123 height 17
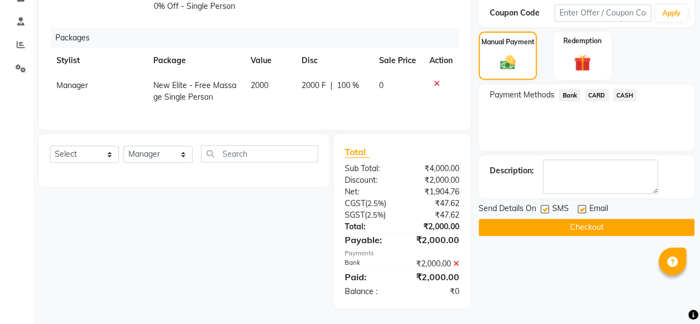
scroll to position [209, 0]
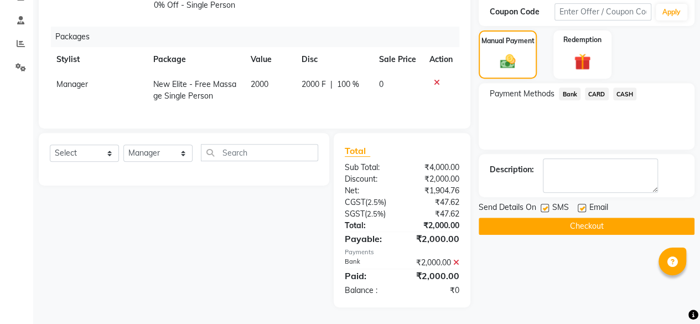
click at [629, 220] on button "Checkout" at bounding box center [587, 226] width 216 height 17
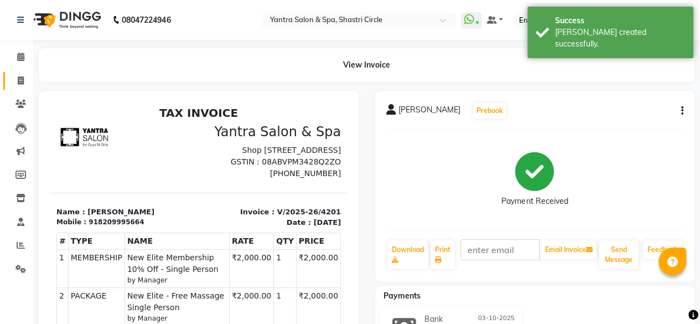
click at [19, 81] on icon at bounding box center [21, 80] width 6 height 8
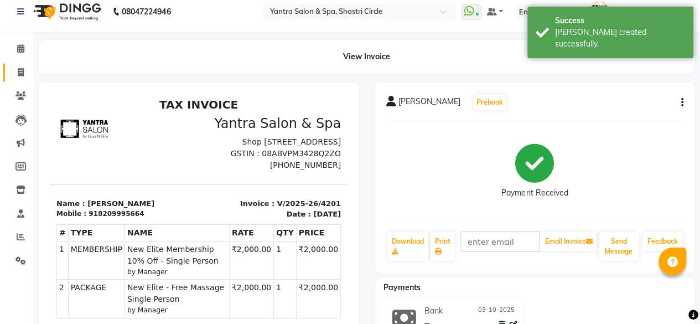
select select "service"
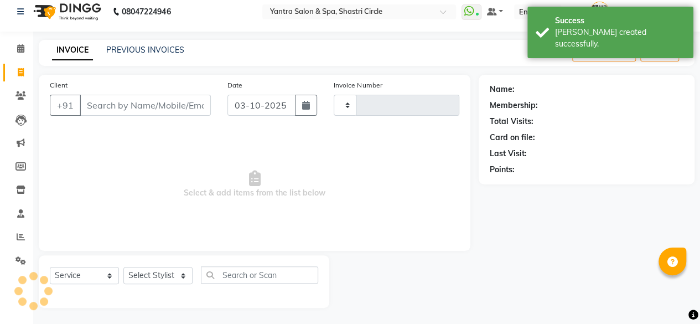
type input "4202"
select select "154"
click at [126, 104] on input "Client" at bounding box center [145, 105] width 131 height 21
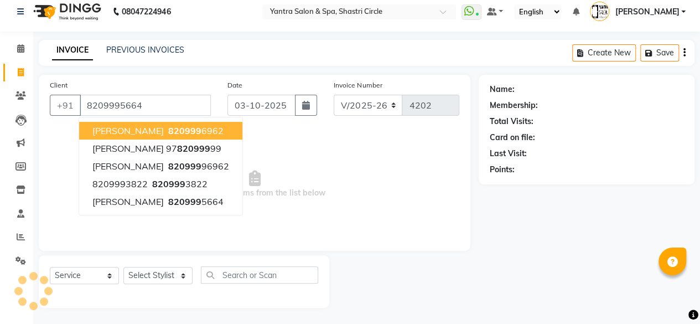
type input "8209995664"
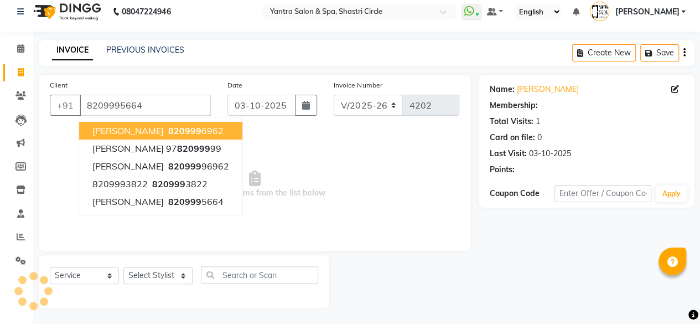
select select "1: Object"
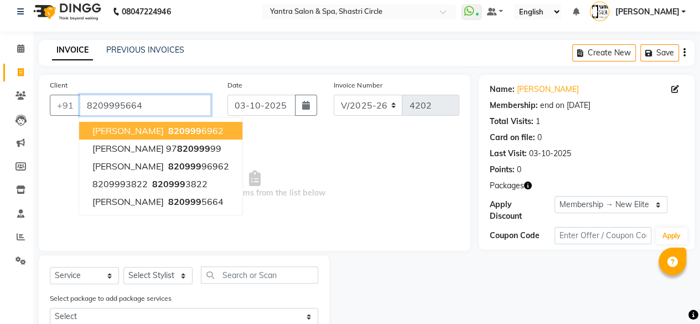
click at [98, 104] on input "8209995664" at bounding box center [145, 105] width 131 height 21
click at [21, 99] on icon at bounding box center [21, 95] width 11 height 8
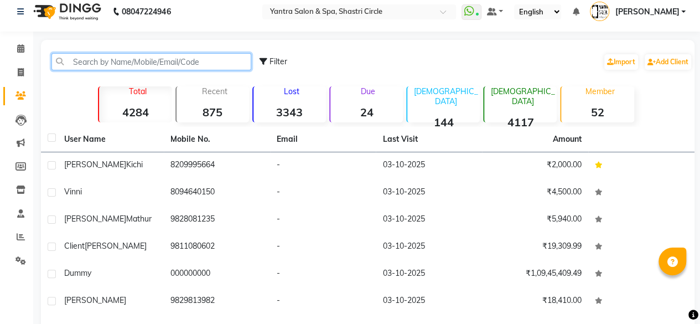
click at [127, 56] on input "text" at bounding box center [151, 61] width 200 height 17
paste input "8209995664"
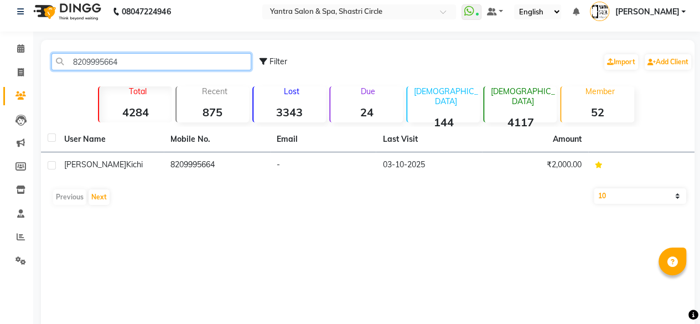
type input "8209995664"
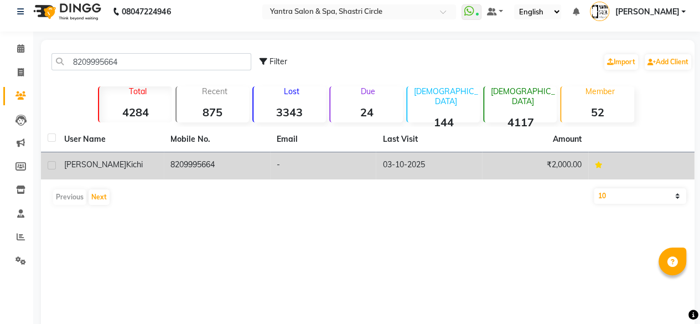
click at [230, 163] on td "8209995664" at bounding box center [217, 165] width 106 height 27
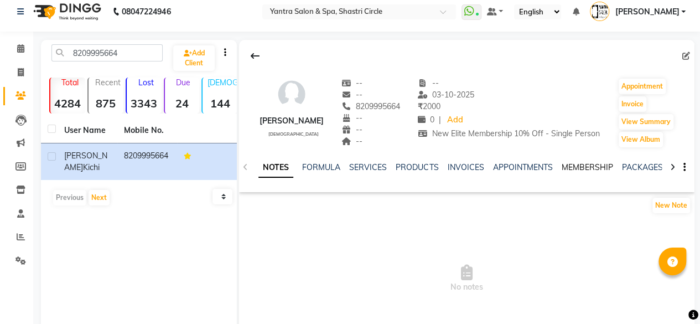
click at [582, 164] on link "MEMBERSHIP" at bounding box center [586, 167] width 51 height 10
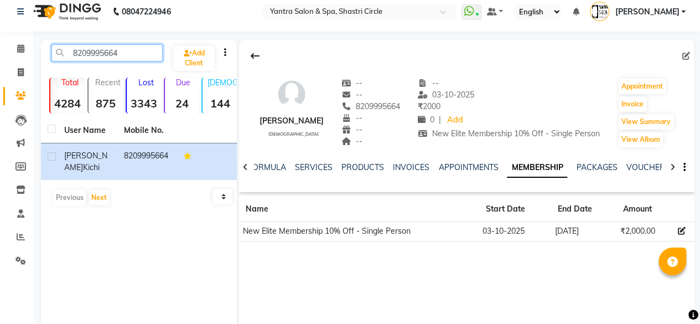
click at [123, 54] on input "8209995664" at bounding box center [106, 52] width 111 height 17
click at [124, 54] on input "8209995664" at bounding box center [106, 52] width 111 height 17
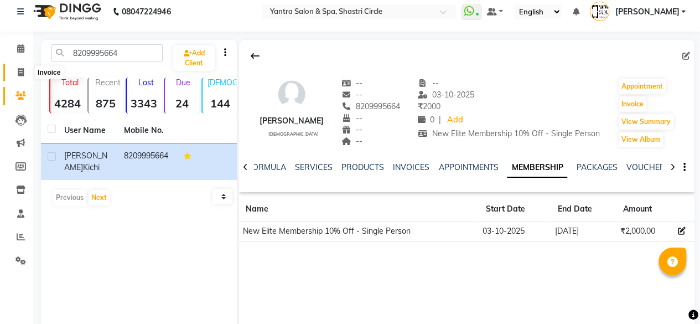
click at [19, 73] on icon at bounding box center [21, 72] width 6 height 8
select select "154"
select select "service"
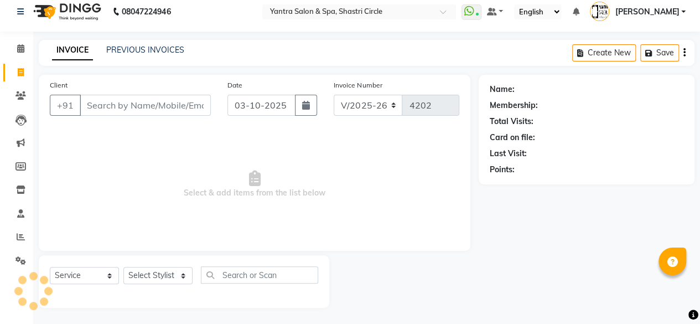
click at [149, 109] on input "Client" at bounding box center [145, 105] width 131 height 21
type input "8209995664"
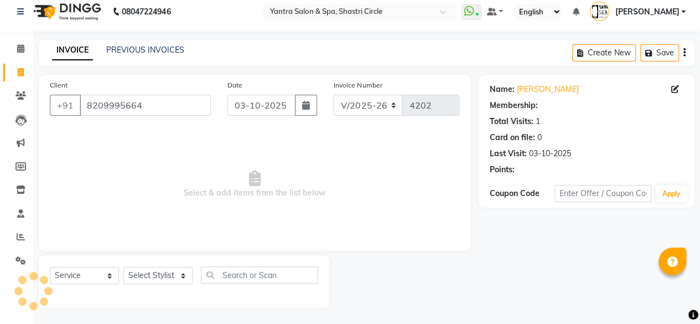
select select "1: Object"
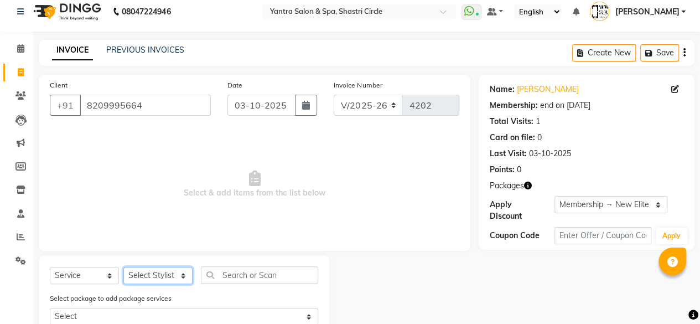
click at [167, 277] on select "Select Stylist [PERSON_NAME] [PERSON_NAME] [PERSON_NAME] ASHA Dimple [PERSON_NA…" at bounding box center [157, 275] width 69 height 17
select select "4454"
click at [123, 267] on select "Select Stylist [PERSON_NAME] [PERSON_NAME] [PERSON_NAME] ASHA Dimple [PERSON_NA…" at bounding box center [157, 275] width 69 height 17
click at [251, 277] on input "text" at bounding box center [259, 274] width 117 height 17
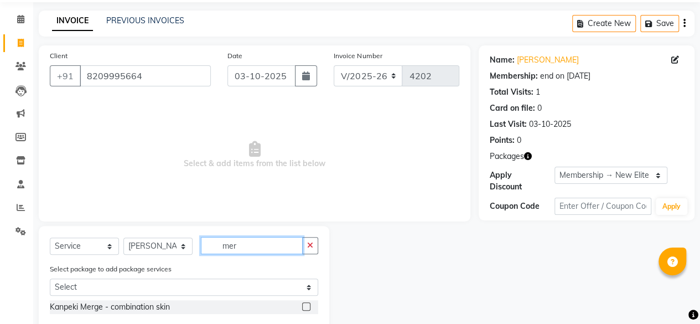
scroll to position [61, 0]
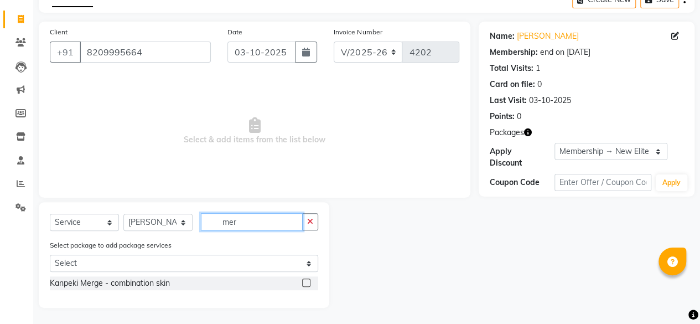
type input "mer"
click at [306, 284] on label at bounding box center [306, 282] width 8 height 8
click at [306, 284] on input "checkbox" at bounding box center [305, 283] width 7 height 7
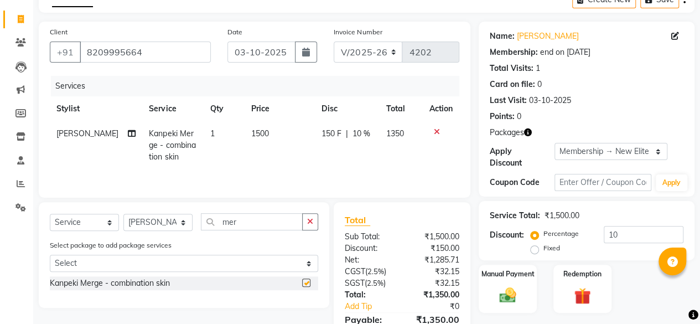
checkbox input "false"
click at [271, 136] on td "1500" at bounding box center [280, 145] width 70 height 48
select select "4454"
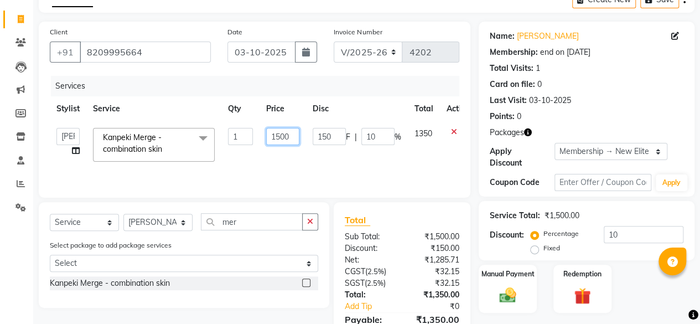
click at [271, 136] on input "1500" at bounding box center [282, 136] width 33 height 17
type input "1800"
click at [273, 160] on td "1800" at bounding box center [283, 144] width 47 height 47
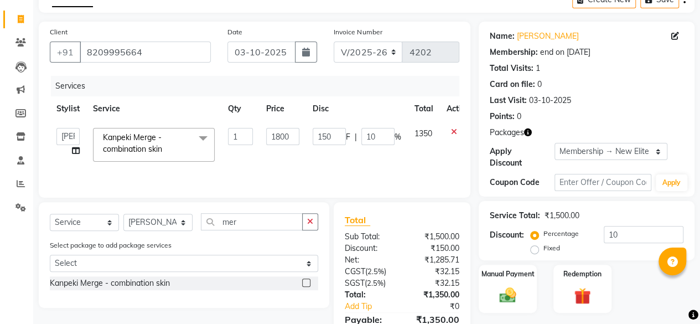
select select "4454"
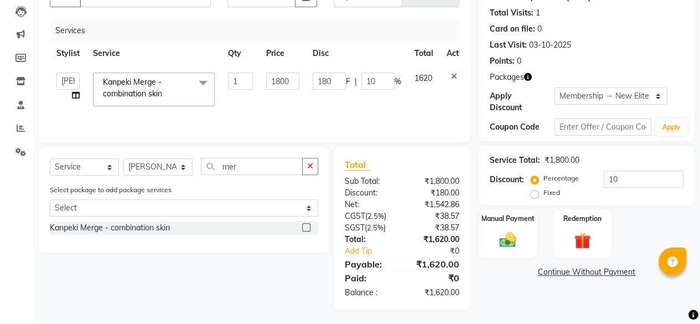
scroll to position [118, 0]
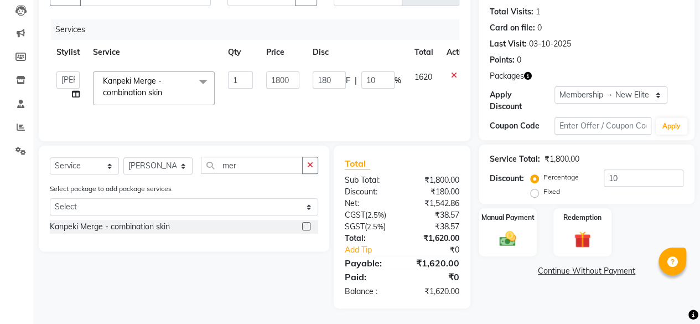
click at [267, 175] on div "Select Service Product Membership Package Voucher Prepaid Gift Card Select Styl…" at bounding box center [184, 170] width 269 height 26
click at [257, 173] on input "mer" at bounding box center [252, 165] width 102 height 17
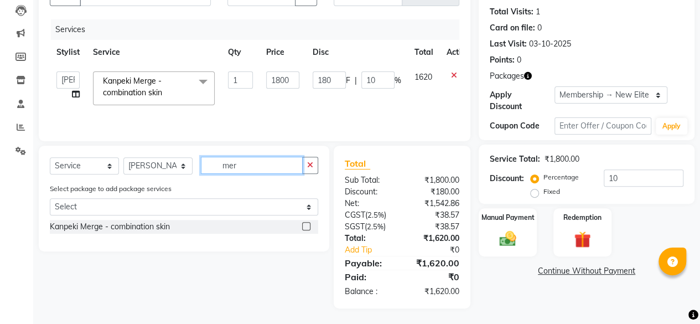
click at [257, 173] on input "mer" at bounding box center [252, 165] width 102 height 17
type input "d-"
drag, startPoint x: 305, startPoint y: 224, endPoint x: 293, endPoint y: 189, distance: 37.3
click at [306, 224] on label at bounding box center [306, 226] width 8 height 8
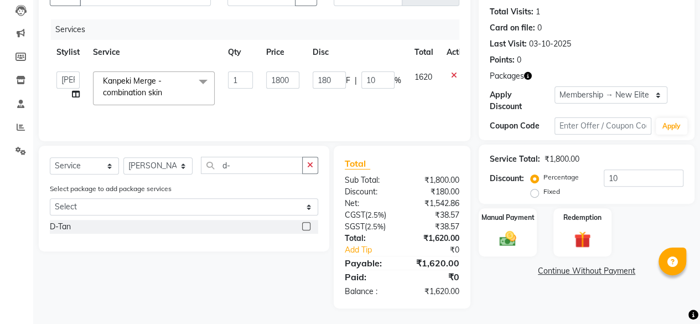
click at [306, 224] on input "checkbox" at bounding box center [305, 226] width 7 height 7
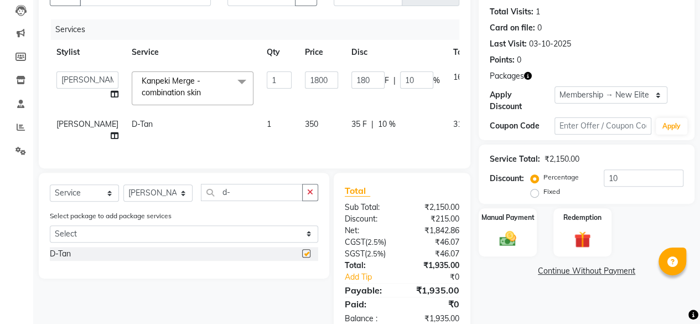
checkbox input "false"
click at [298, 129] on td "350" at bounding box center [321, 130] width 47 height 37
select select "4454"
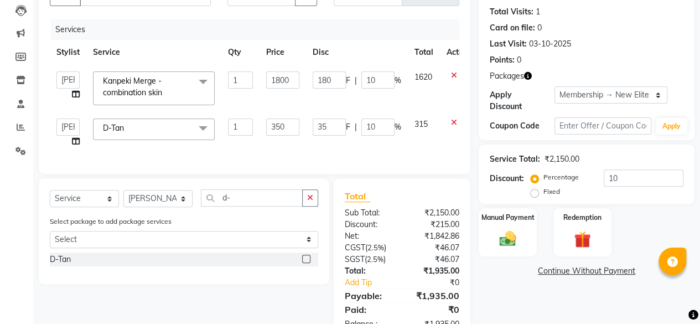
click at [290, 129] on input "350" at bounding box center [282, 126] width 33 height 17
type input "500"
click at [286, 146] on td "500" at bounding box center [283, 133] width 47 height 42
select select "4454"
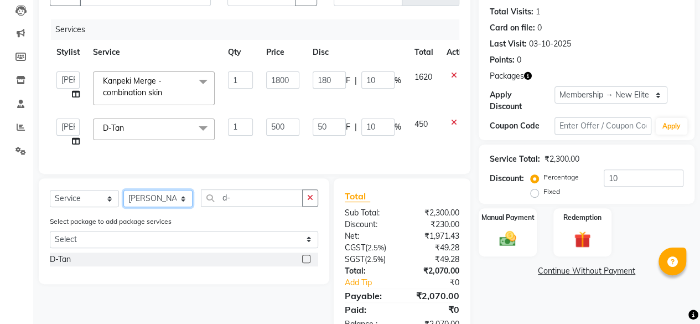
click at [166, 207] on select "Select Stylist [PERSON_NAME] [PERSON_NAME] [PERSON_NAME] ASHA Dimple [PERSON_NA…" at bounding box center [157, 198] width 69 height 17
select select "91688"
click at [123, 198] on select "Select Stylist [PERSON_NAME] [PERSON_NAME] [PERSON_NAME] ASHA Dimple [PERSON_NA…" at bounding box center [157, 198] width 69 height 17
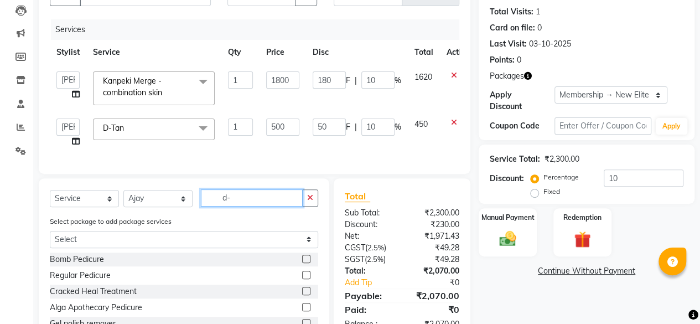
click at [252, 207] on input "d-" at bounding box center [252, 197] width 102 height 17
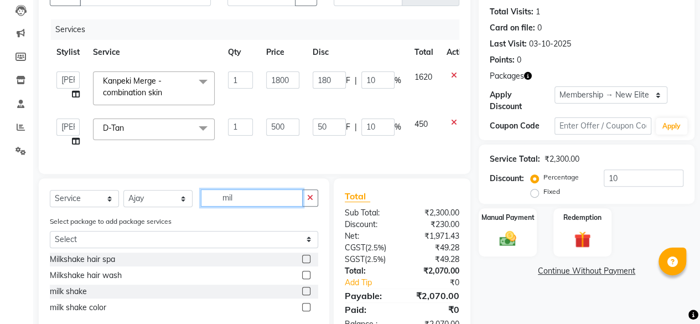
type input "mil"
click at [305, 295] on label at bounding box center [306, 291] width 8 height 8
click at [305, 295] on input "checkbox" at bounding box center [305, 291] width 7 height 7
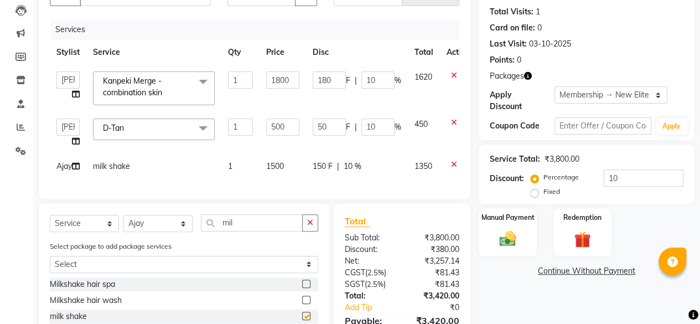
checkbox input "false"
click at [164, 232] on select "Select Stylist [PERSON_NAME] [PERSON_NAME] [PERSON_NAME] ASHA Dimple [PERSON_NA…" at bounding box center [157, 223] width 69 height 17
select select "44019"
click at [123, 232] on select "Select Stylist [PERSON_NAME] [PERSON_NAME] [PERSON_NAME] ASHA Dimple [PERSON_NA…" at bounding box center [157, 223] width 69 height 17
click at [257, 231] on input "mil" at bounding box center [252, 222] width 102 height 17
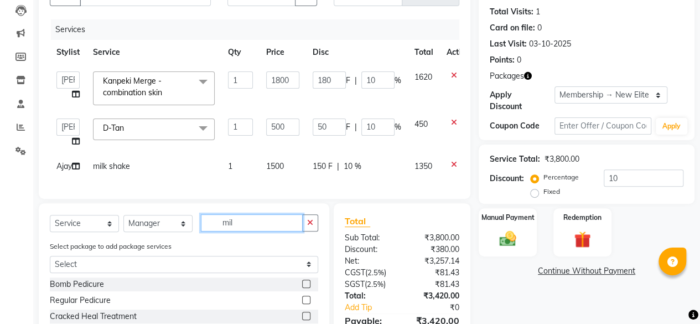
click at [257, 231] on input "mil" at bounding box center [252, 222] width 102 height 17
type input "thre"
drag, startPoint x: 304, startPoint y: 304, endPoint x: 290, endPoint y: 242, distance: 63.7
click at [304, 288] on label at bounding box center [306, 284] width 8 height 8
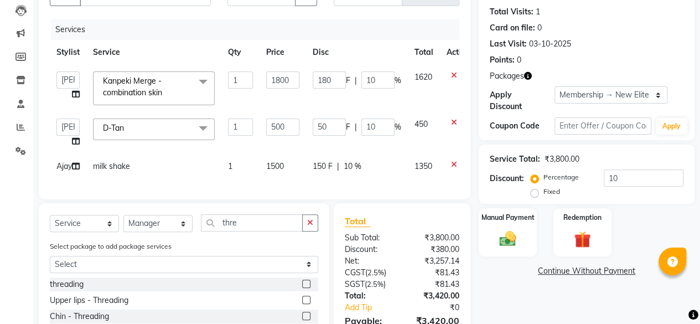
click at [304, 288] on input "checkbox" at bounding box center [305, 284] width 7 height 7
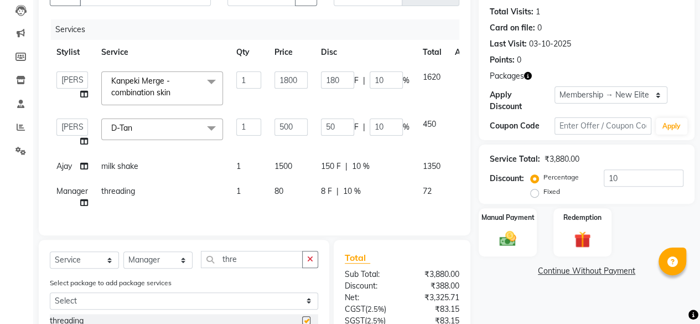
checkbox input "false"
click at [290, 193] on td "80" at bounding box center [291, 197] width 47 height 37
select select "44019"
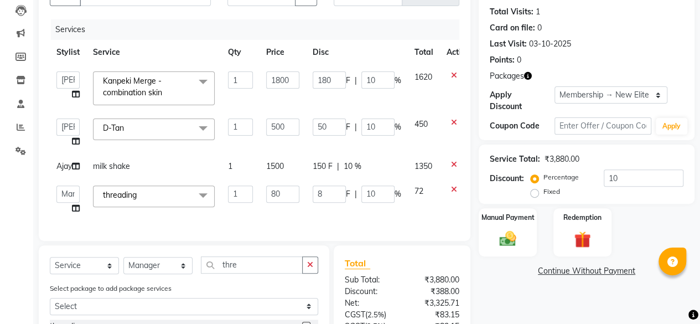
click at [290, 193] on td "80" at bounding box center [283, 200] width 47 height 42
select select "44019"
click at [287, 203] on input "80" at bounding box center [282, 193] width 33 height 17
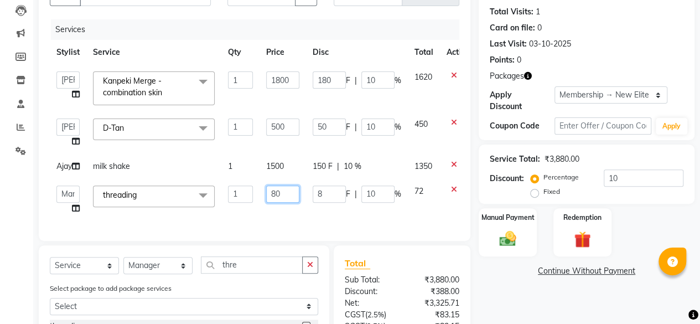
click at [287, 203] on input "80" at bounding box center [282, 193] width 33 height 17
type input "120"
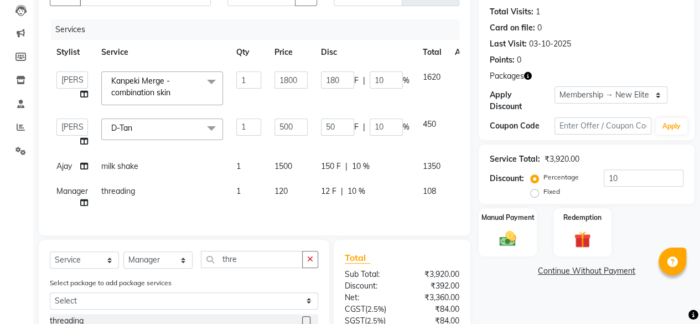
click at [290, 224] on div "Services Stylist Service Qty Price Disc Total Action Afsana Ajay Arvind ASHA Di…" at bounding box center [255, 121] width 410 height 205
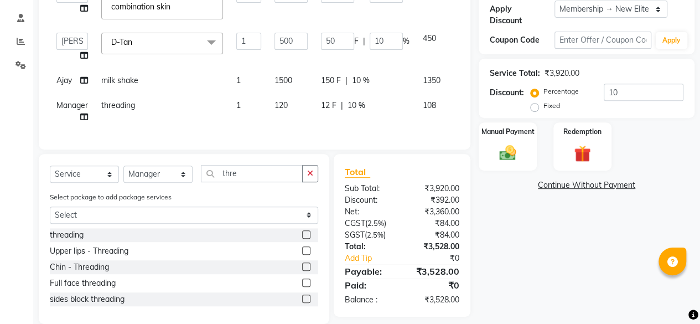
scroll to position [228, 0]
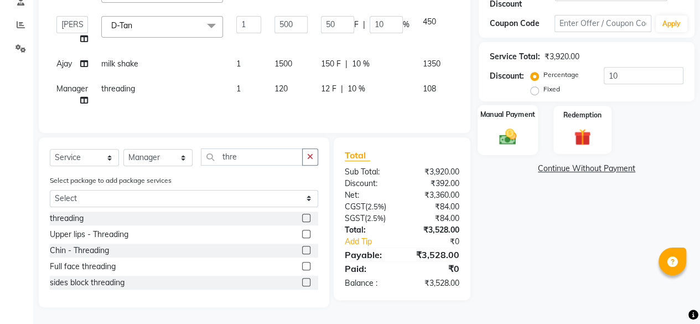
click at [518, 118] on div "Manual Payment" at bounding box center [508, 130] width 60 height 50
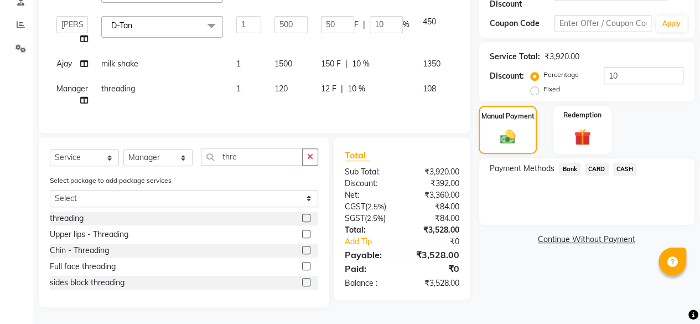
click at [571, 167] on span "Bank" at bounding box center [570, 169] width 22 height 13
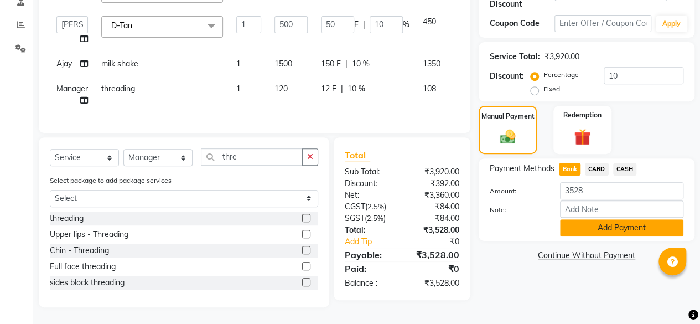
click at [608, 219] on button "Add Payment" at bounding box center [621, 227] width 123 height 17
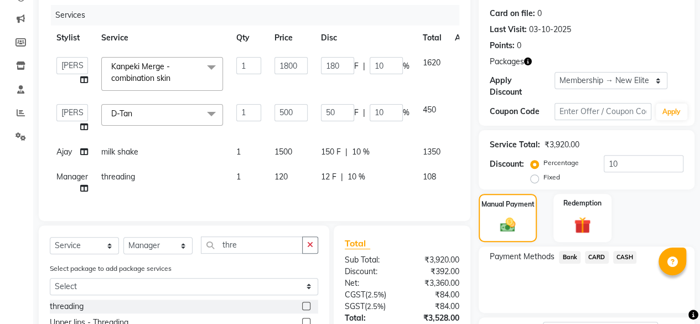
scroll to position [243, 0]
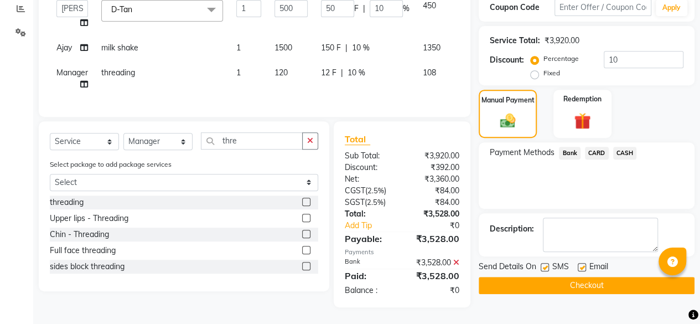
click at [584, 278] on button "Checkout" at bounding box center [587, 285] width 216 height 17
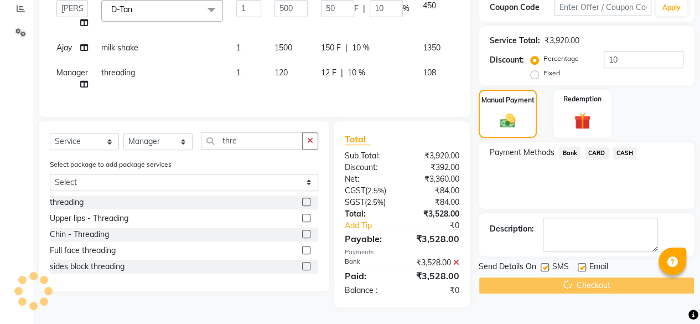
scroll to position [108, 0]
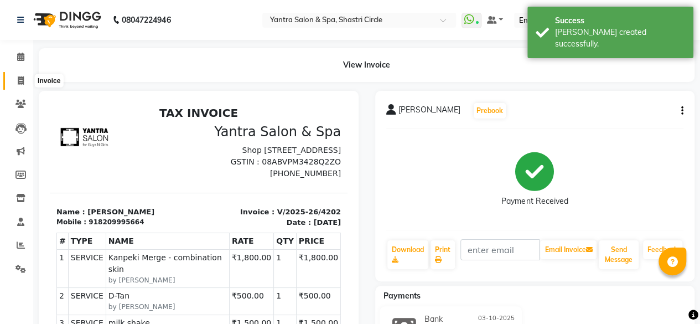
click at [23, 82] on icon at bounding box center [21, 80] width 6 height 8
select select "service"
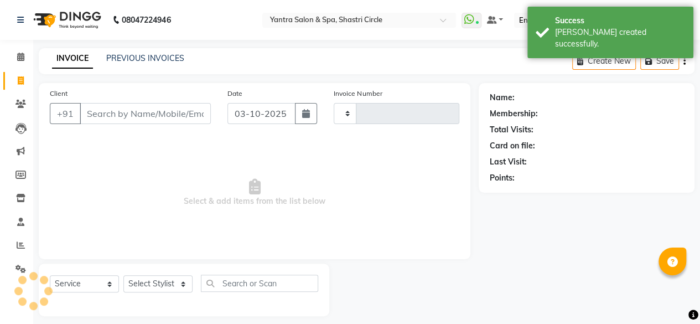
scroll to position [8, 0]
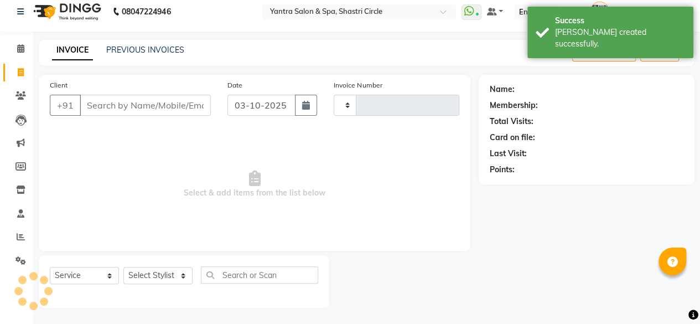
type input "4203"
select select "154"
click at [130, 104] on input "Client" at bounding box center [145, 105] width 131 height 21
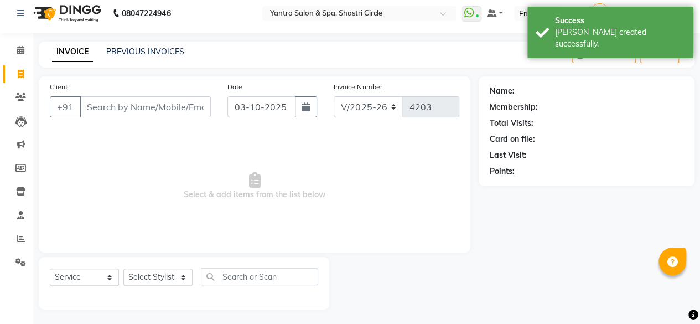
scroll to position [0, 0]
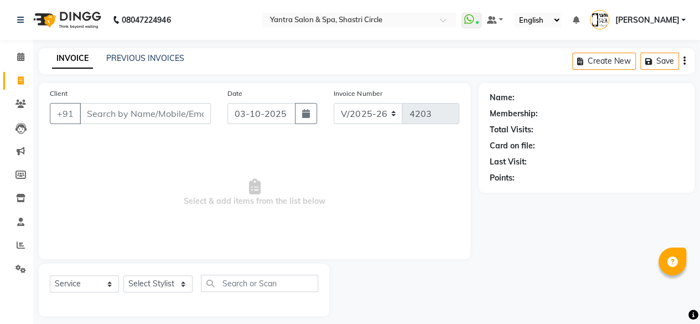
click at [180, 115] on input "Client" at bounding box center [145, 113] width 131 height 21
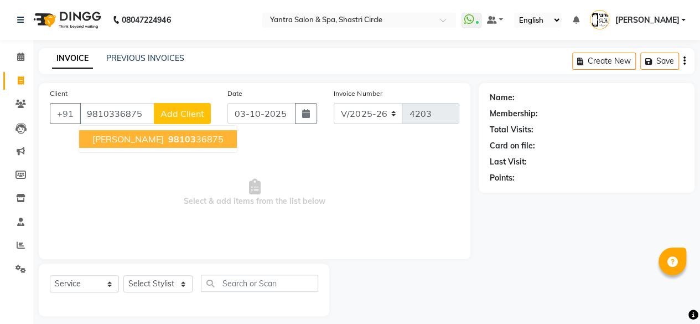
type input "9810336875"
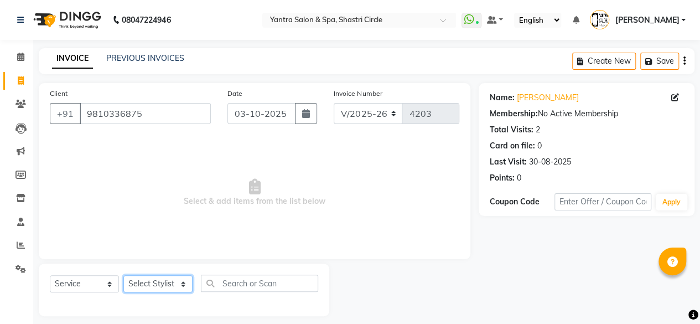
click at [167, 281] on select "Select Stylist [PERSON_NAME] [PERSON_NAME] [PERSON_NAME] ASHA Dimple [PERSON_NA…" at bounding box center [157, 283] width 69 height 17
select select "44019"
click at [123, 275] on select "Select Stylist [PERSON_NAME] [PERSON_NAME] [PERSON_NAME] ASHA Dimple [PERSON_NA…" at bounding box center [157, 283] width 69 height 17
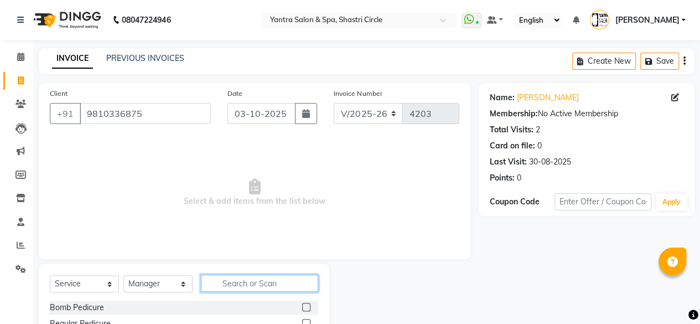
click at [262, 279] on input "text" at bounding box center [259, 283] width 117 height 17
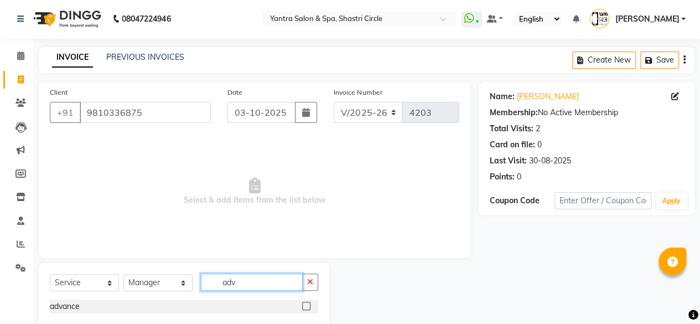
scroll to position [24, 0]
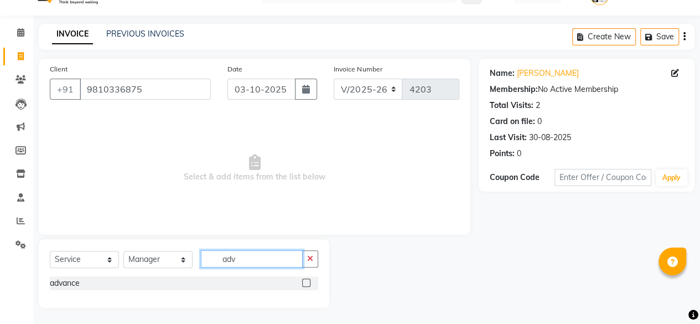
type input "adv"
drag, startPoint x: 307, startPoint y: 280, endPoint x: 297, endPoint y: 241, distance: 39.9
click at [307, 280] on label at bounding box center [306, 282] width 8 height 8
click at [307, 280] on input "checkbox" at bounding box center [305, 283] width 7 height 7
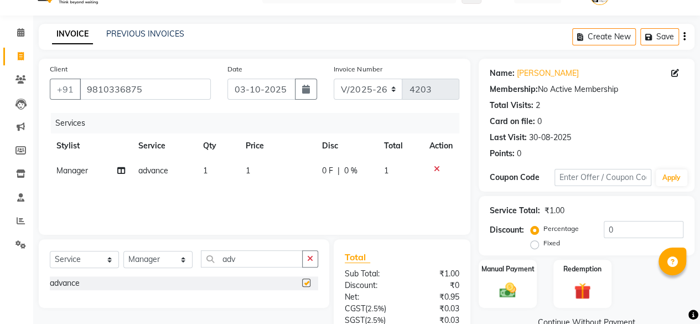
checkbox input "false"
click at [273, 174] on td "1" at bounding box center [277, 170] width 76 height 25
select select "44019"
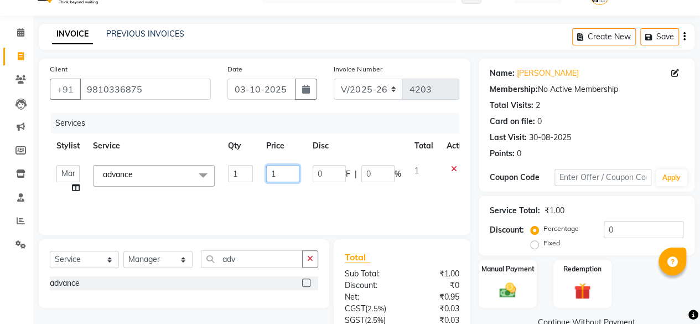
click at [273, 174] on input "1" at bounding box center [282, 173] width 33 height 17
type input "50000"
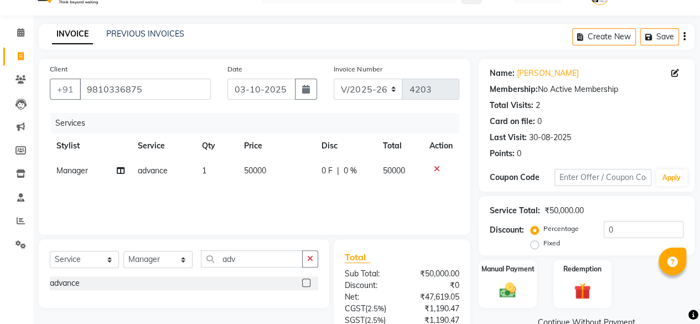
click at [306, 195] on div "Services Stylist Service Qty Price Disc Total Action Manager advance 1 50000 0 …" at bounding box center [255, 168] width 410 height 111
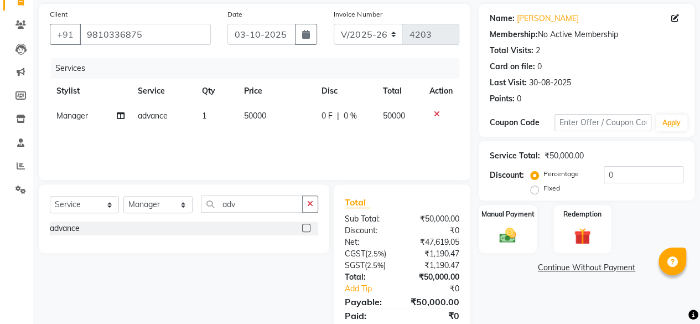
scroll to position [118, 0]
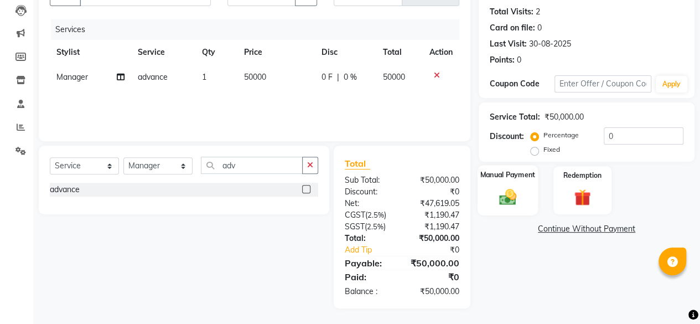
click at [516, 200] on img at bounding box center [508, 197] width 28 height 20
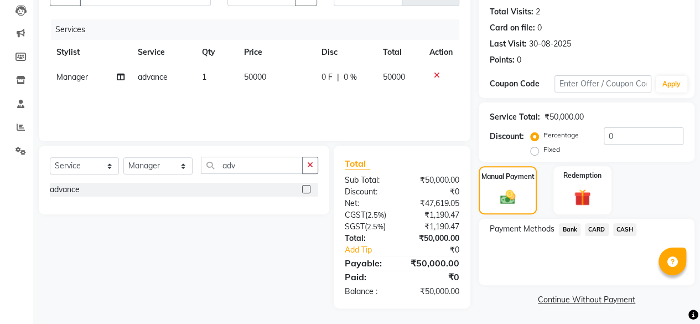
click at [570, 235] on span "Bank" at bounding box center [570, 229] width 22 height 13
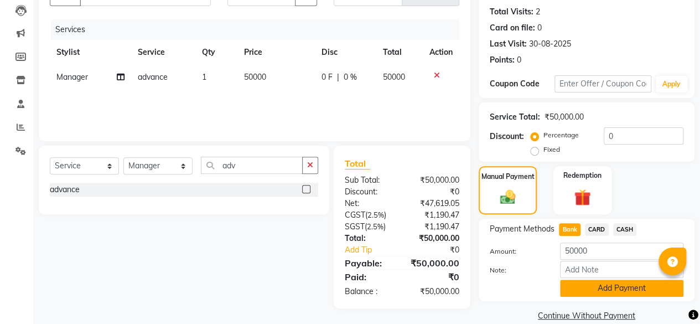
click at [588, 281] on button "Add Payment" at bounding box center [621, 288] width 123 height 17
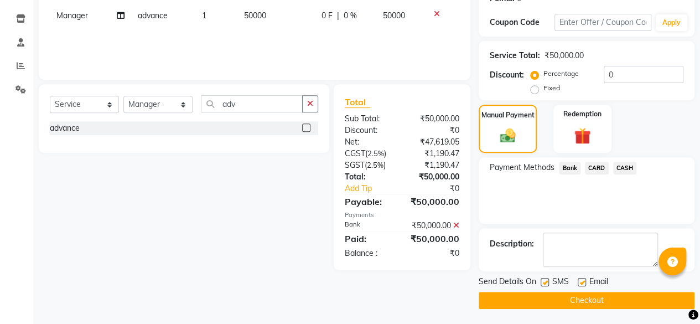
click at [622, 294] on button "Checkout" at bounding box center [587, 300] width 216 height 17
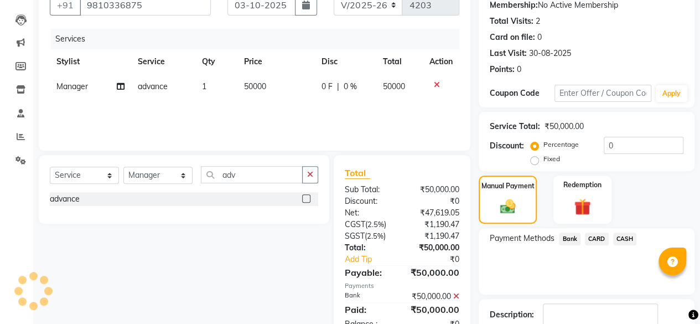
scroll to position [69, 0]
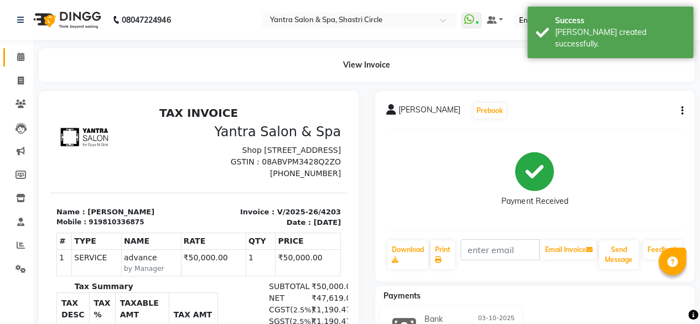
click at [19, 60] on icon at bounding box center [20, 57] width 7 height 8
